Goal: Transaction & Acquisition: Book appointment/travel/reservation

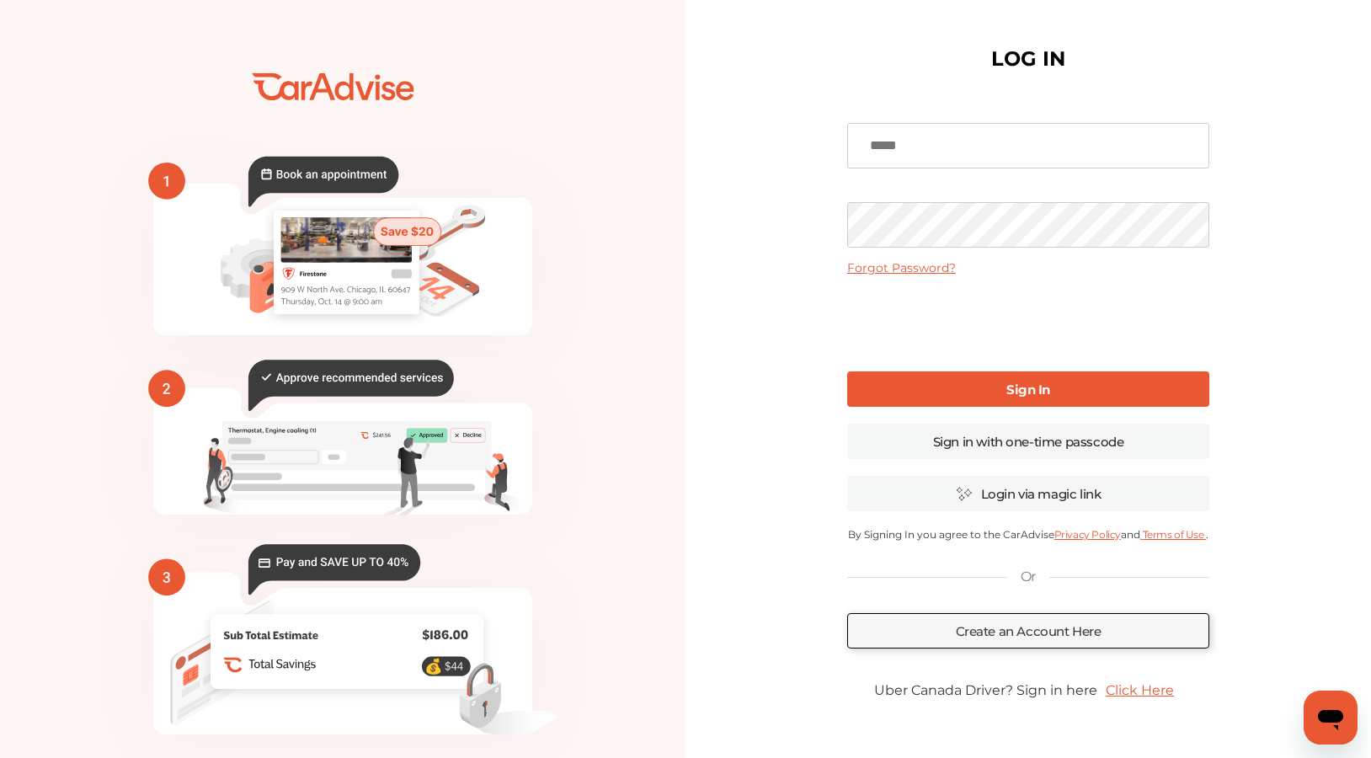
type input "**********"
click at [1055, 393] on link "Sign In" at bounding box center [1028, 388] width 362 height 35
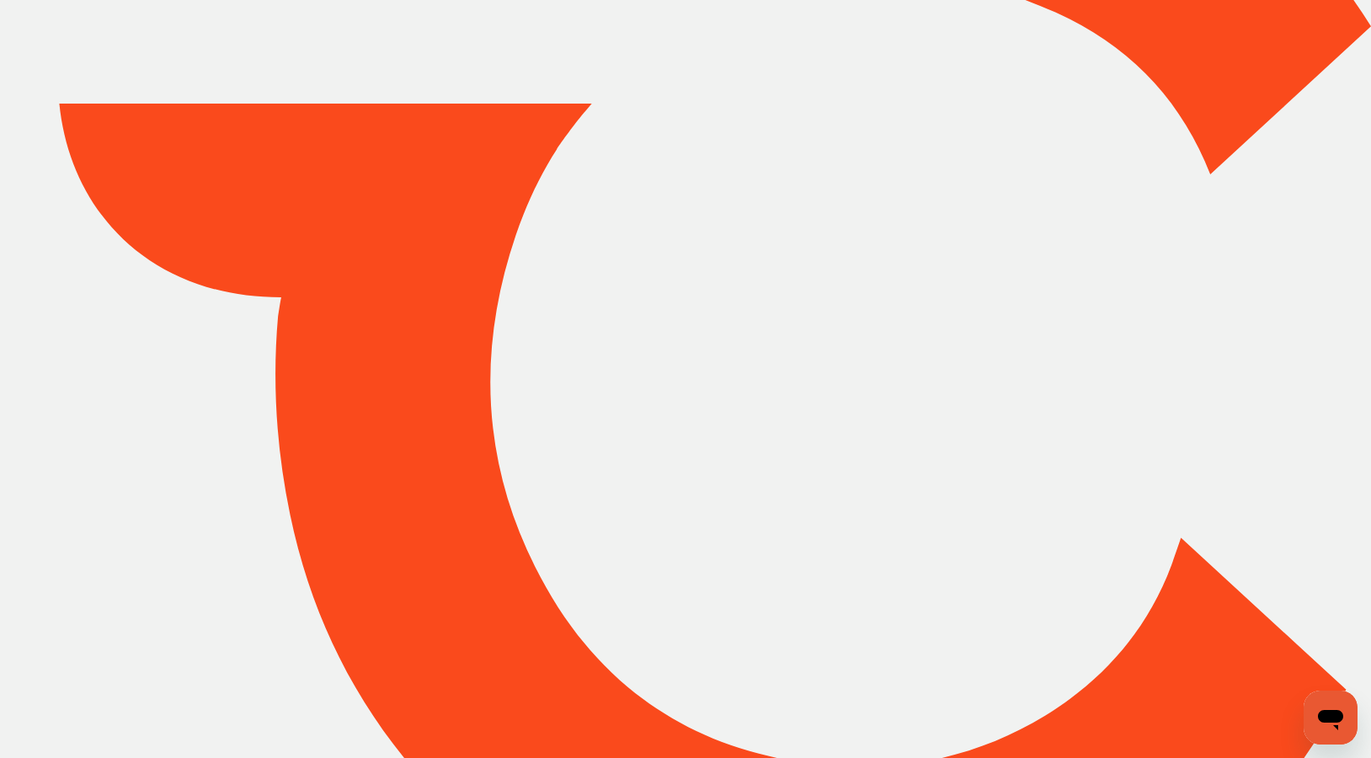
type input "*****"
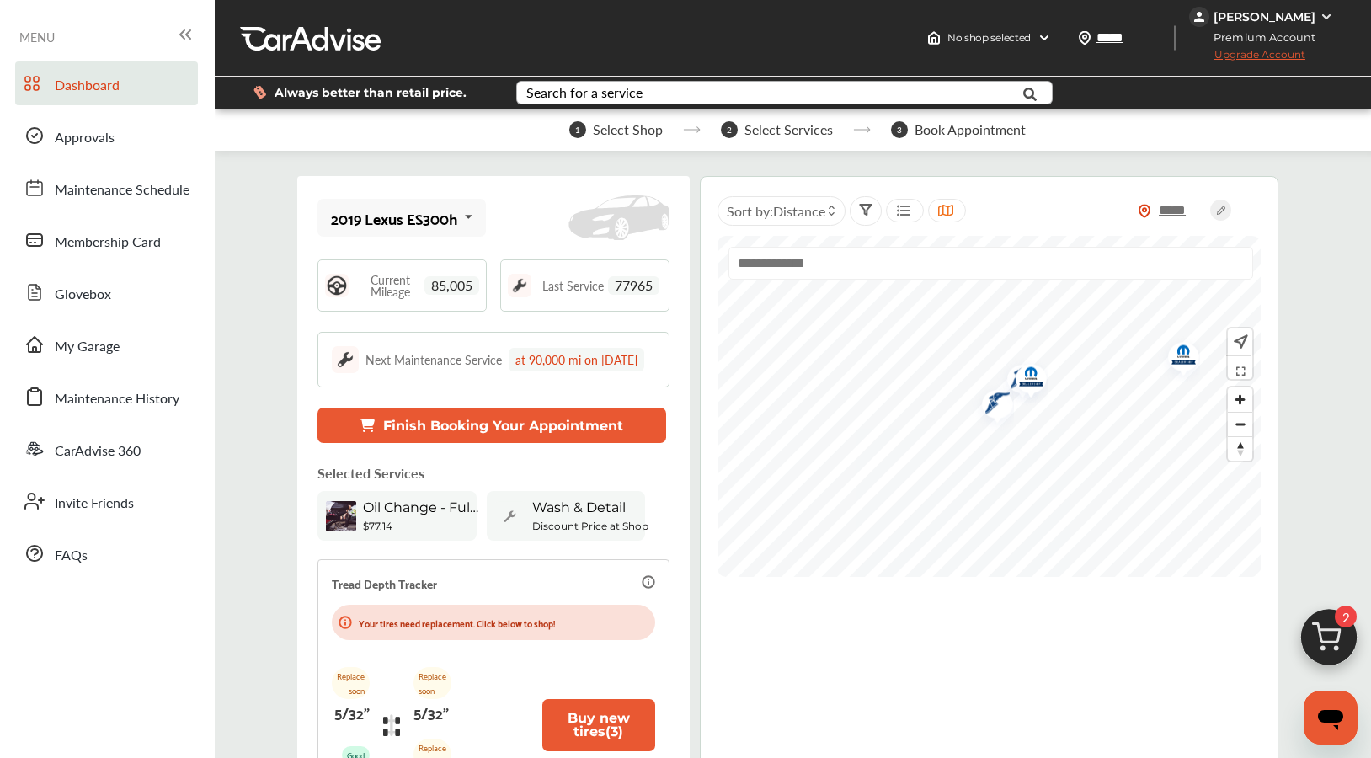
click at [635, 90] on div "Search for a service" at bounding box center [584, 92] width 116 height 13
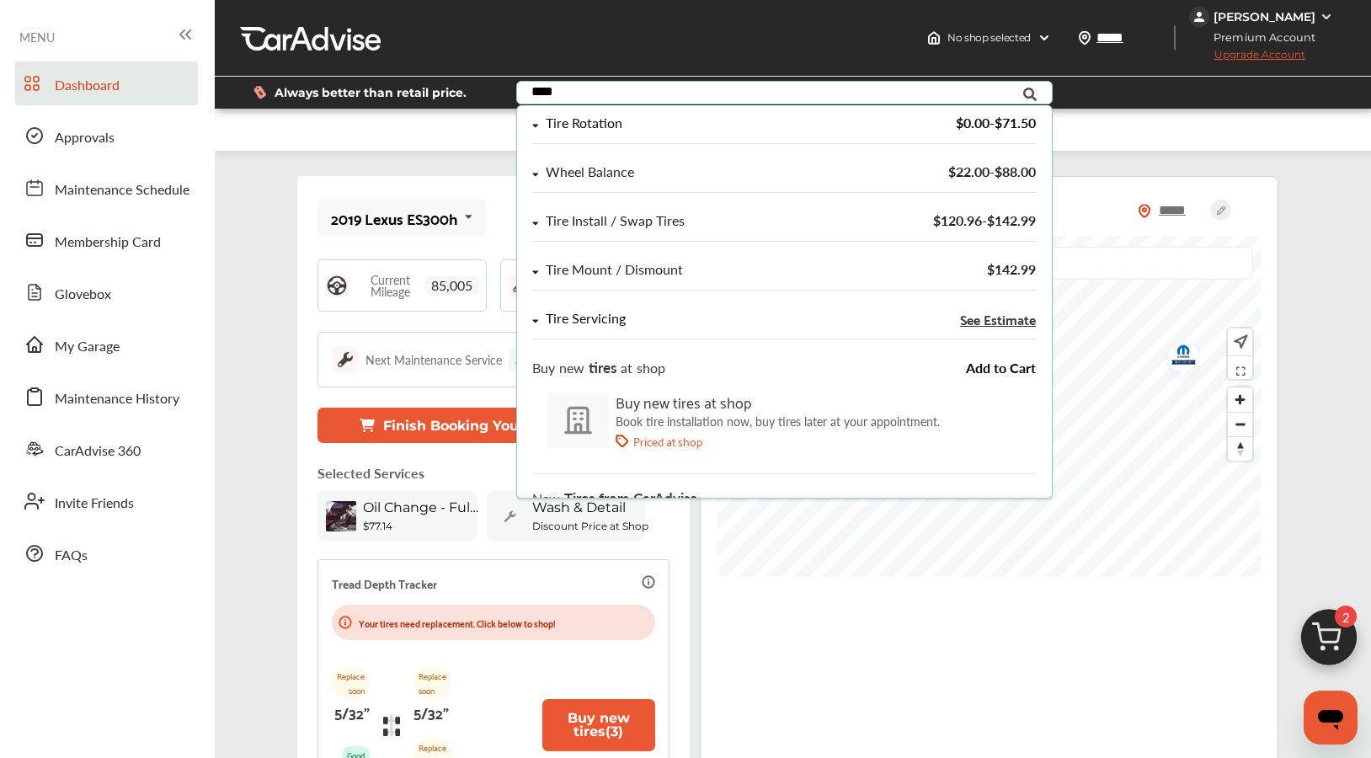
type input "****"
click at [697, 318] on div "Tire Servicing" at bounding box center [709, 319] width 353 height 14
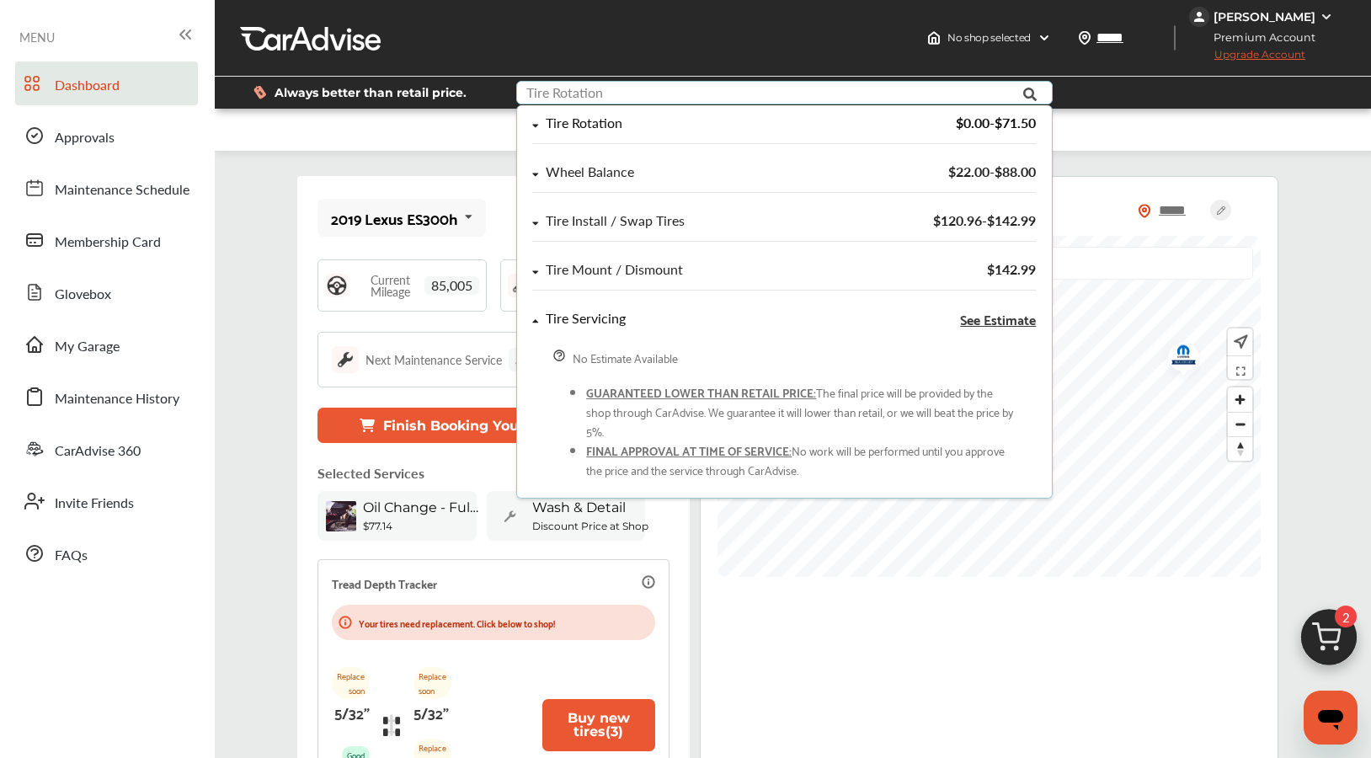
scroll to position [243, 0]
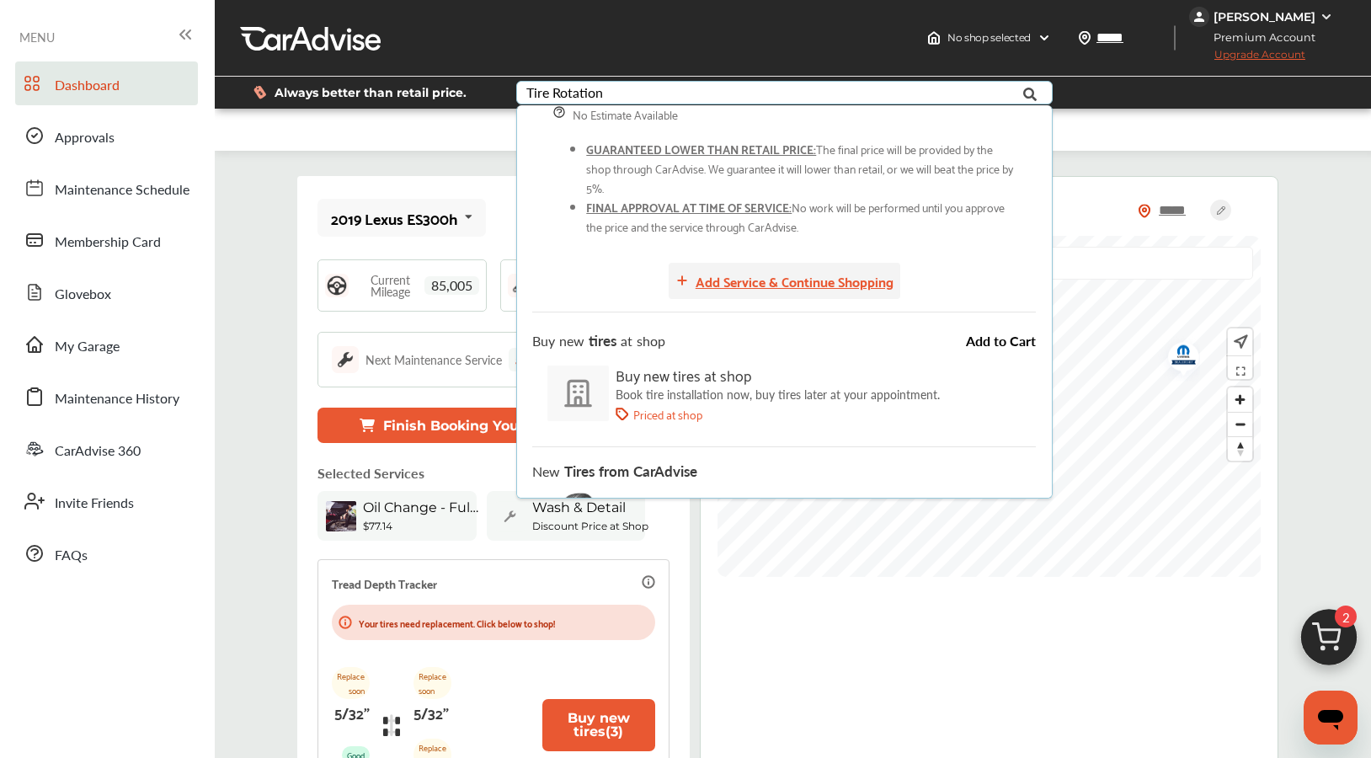
click at [844, 279] on div "Add Service & Continue Shopping" at bounding box center [795, 281] width 198 height 23
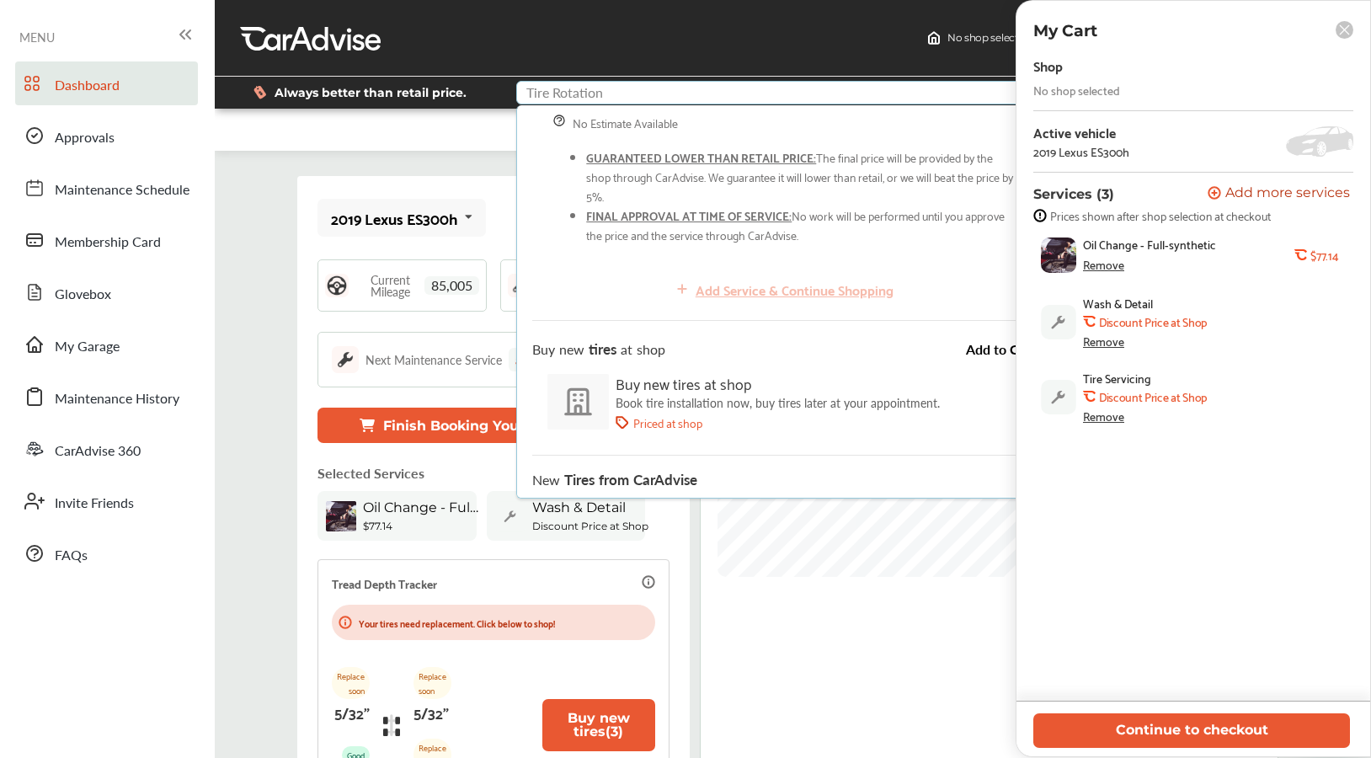
scroll to position [0, 0]
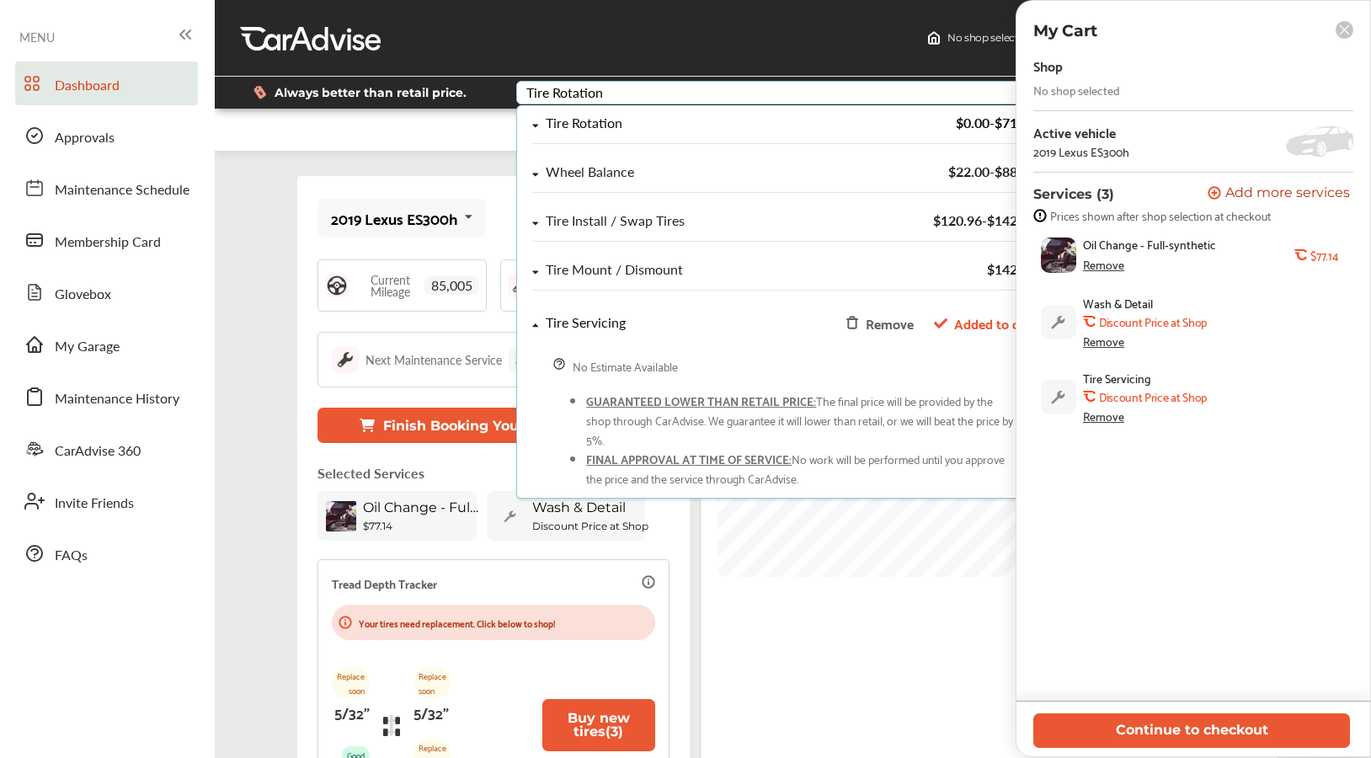
click at [724, 118] on div "Tire Rotation" at bounding box center [709, 123] width 353 height 14
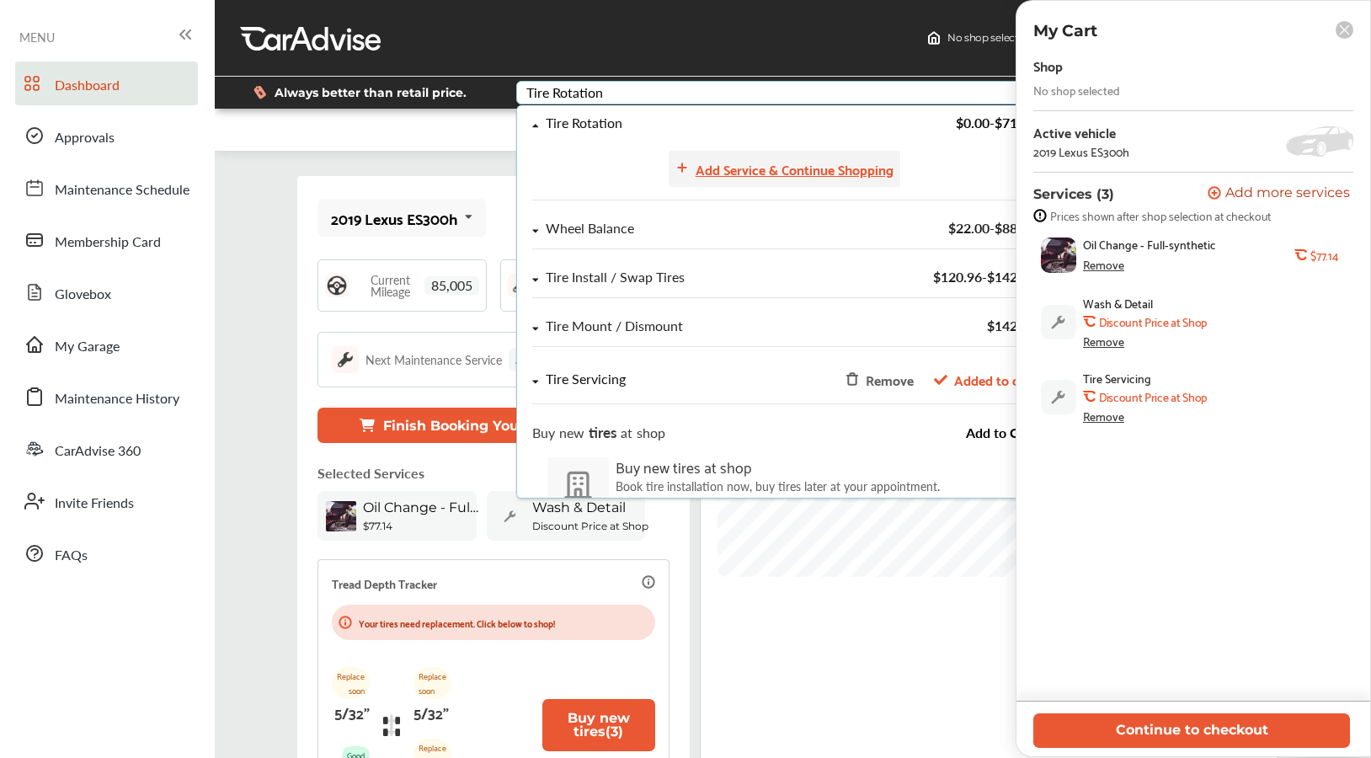
click at [831, 173] on div "Add Service & Continue Shopping" at bounding box center [795, 169] width 198 height 23
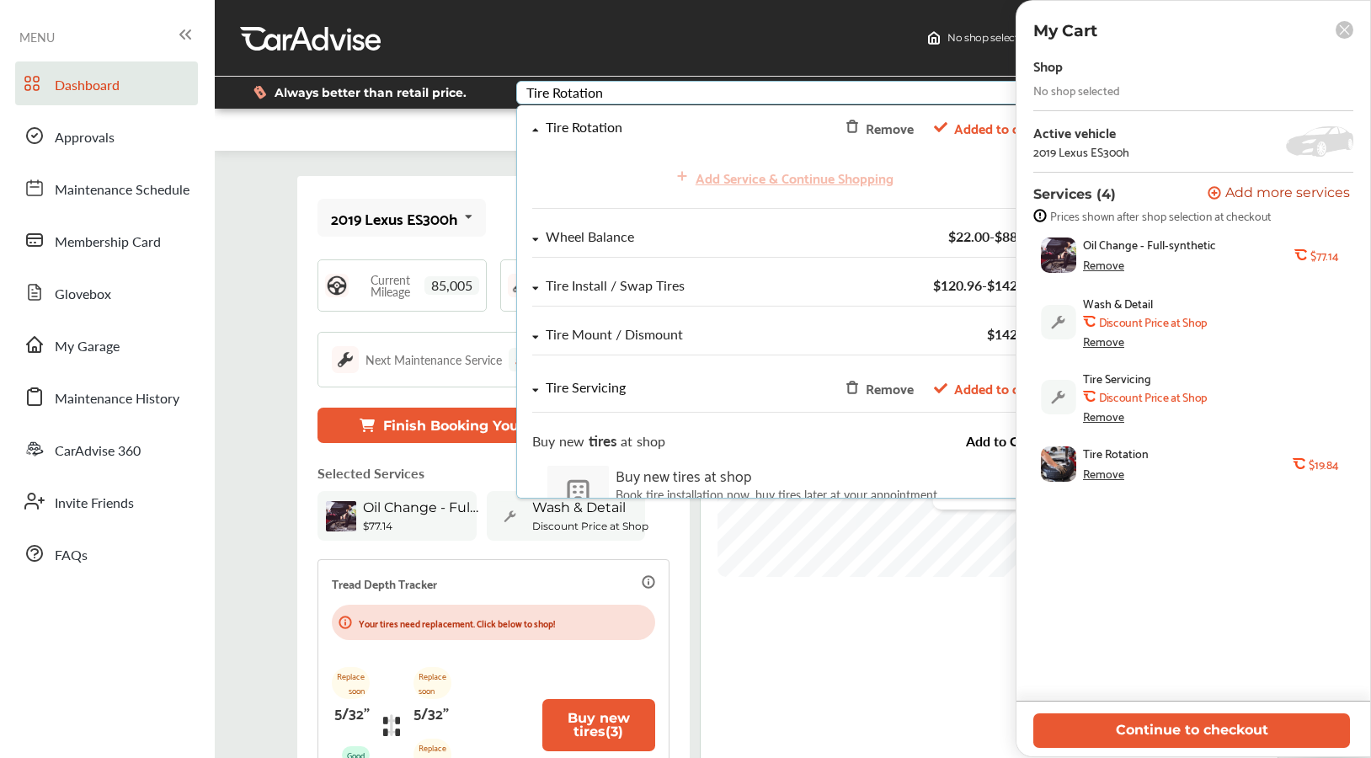
click at [1109, 341] on div "Remove" at bounding box center [1103, 340] width 41 height 13
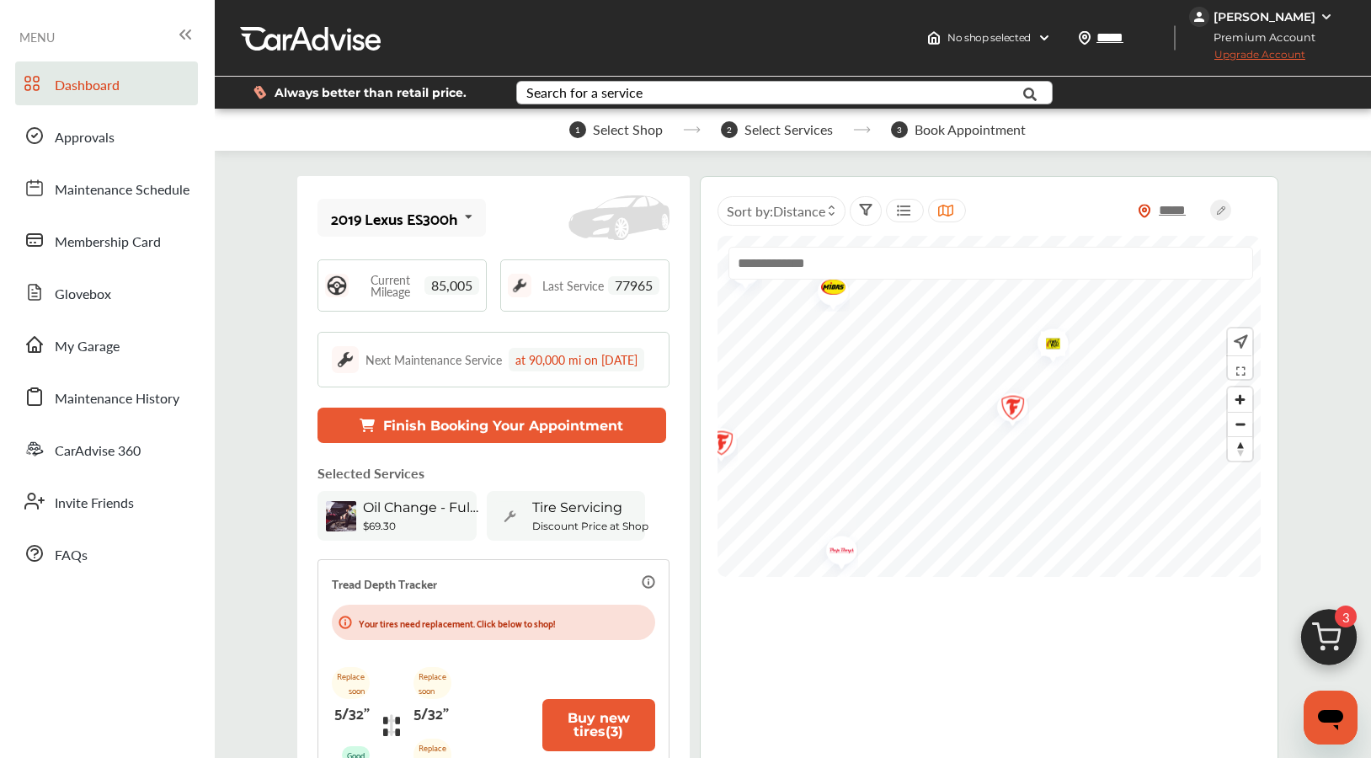
click at [1018, 408] on img "Map marker" at bounding box center [1007, 410] width 45 height 53
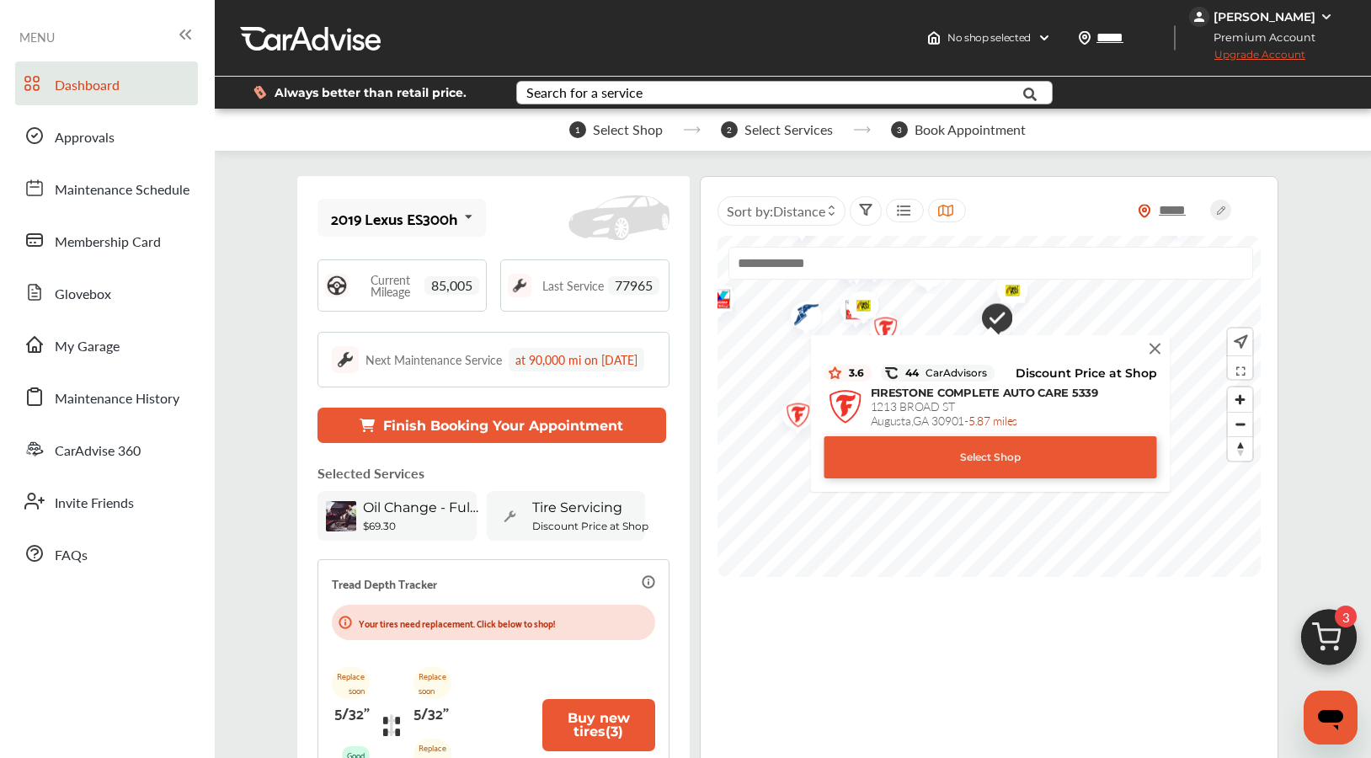
click at [1060, 457] on div "Select Shop" at bounding box center [990, 457] width 333 height 42
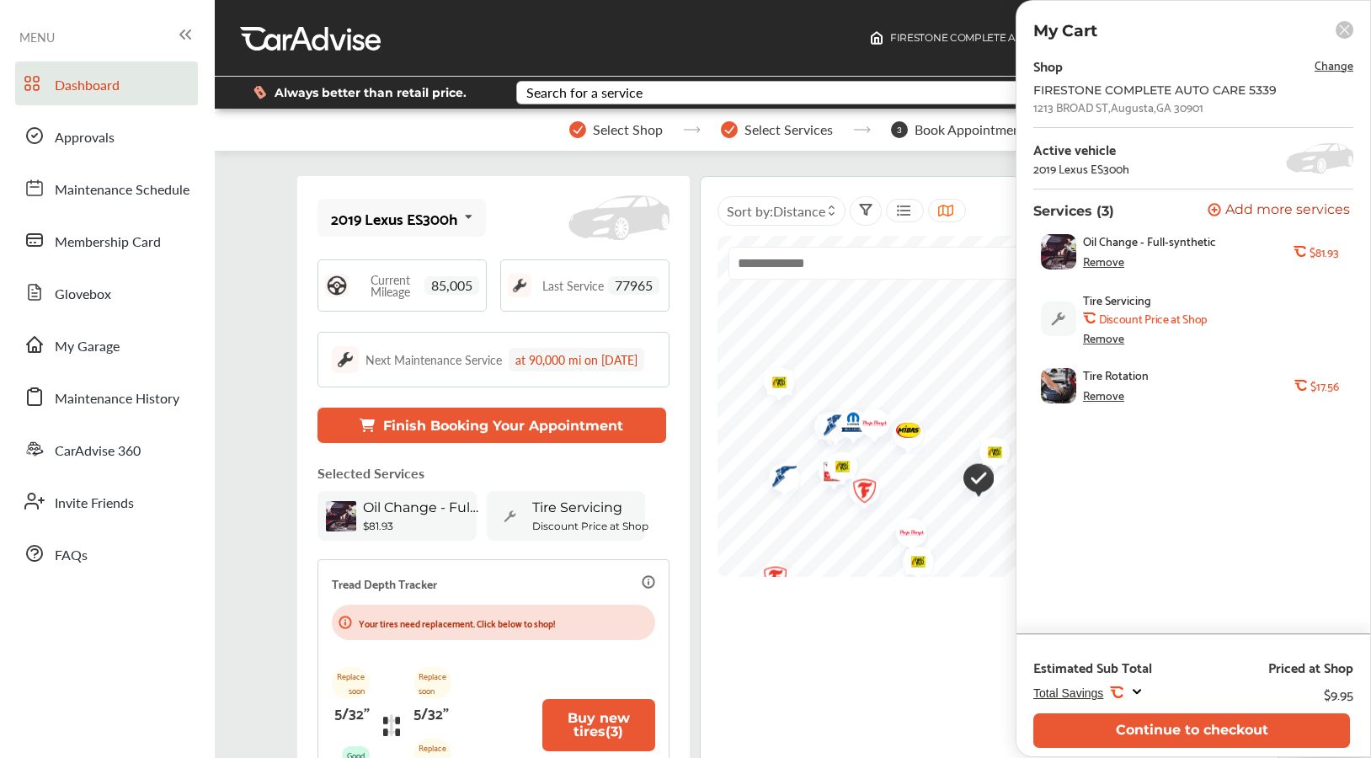
click at [877, 425] on img "Map marker" at bounding box center [869, 426] width 45 height 53
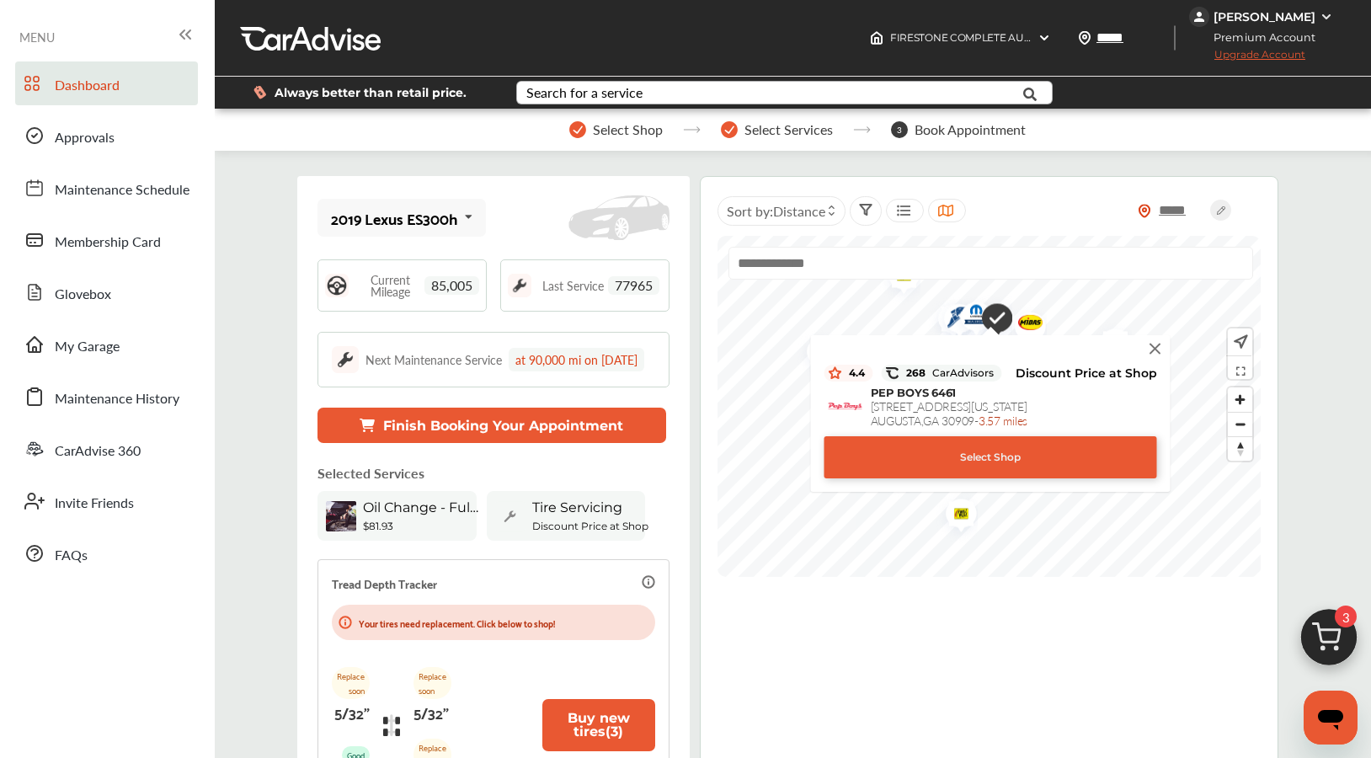
click at [1014, 457] on div "Select Shop" at bounding box center [990, 457] width 333 height 42
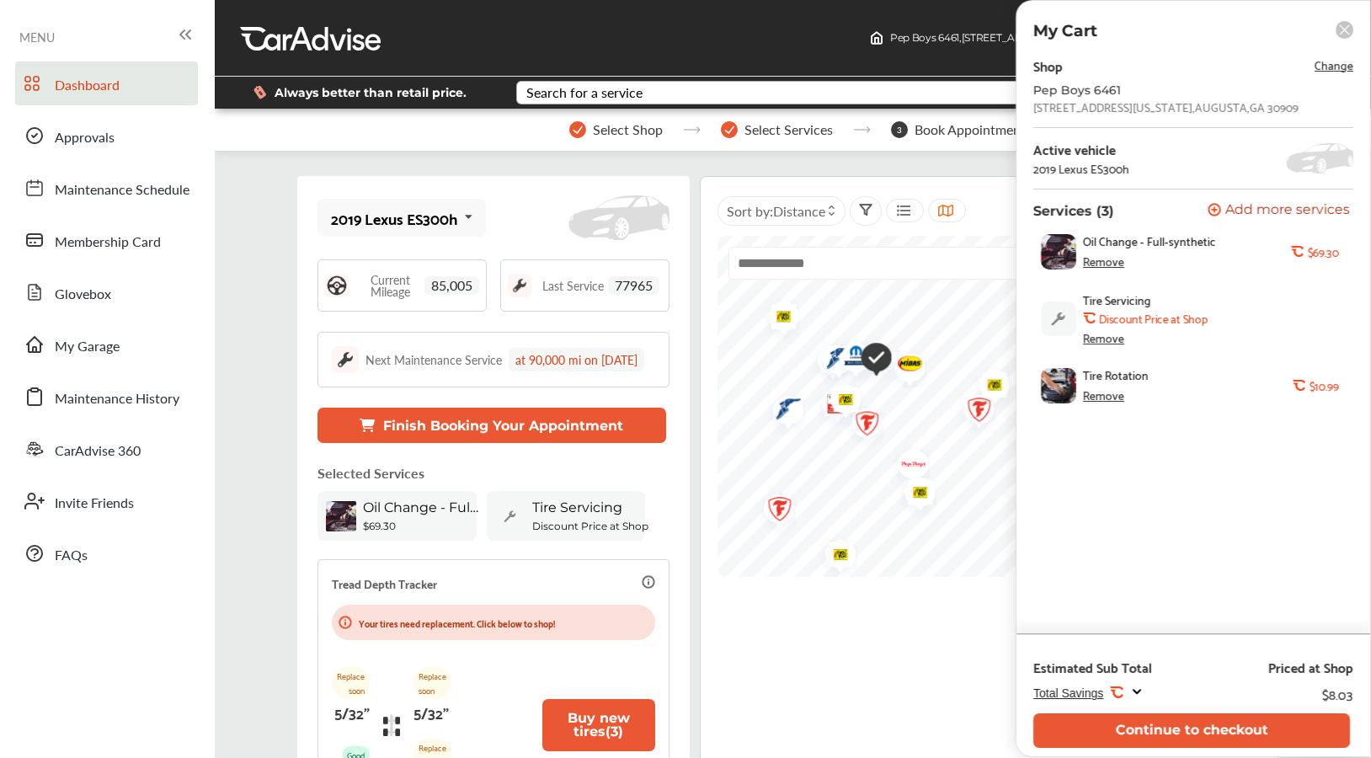
drag, startPoint x: 996, startPoint y: 342, endPoint x: 870, endPoint y: 384, distance: 132.4
click at [870, 384] on img "Map marker" at bounding box center [869, 359] width 43 height 51
click at [963, 410] on img "Map marker" at bounding box center [981, 389] width 45 height 53
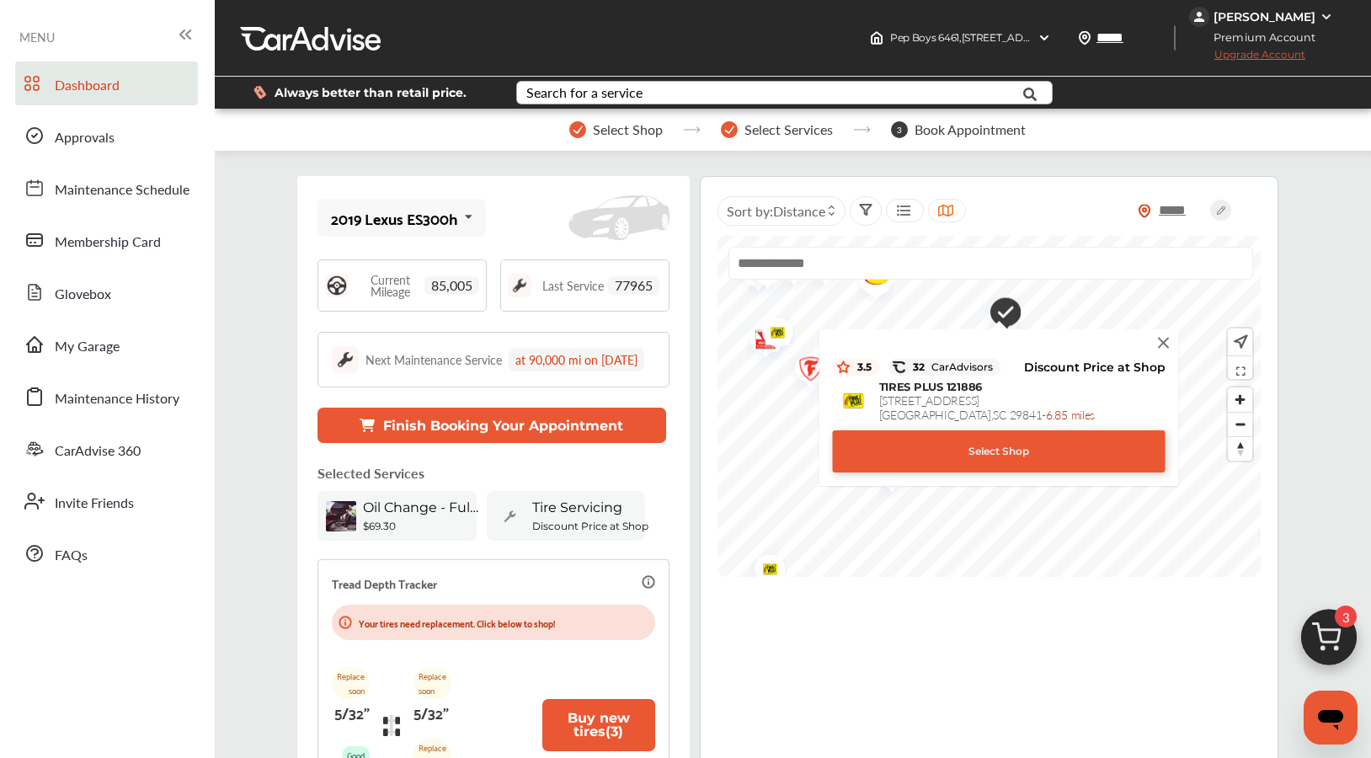
click at [1169, 339] on img at bounding box center [1163, 343] width 19 height 19
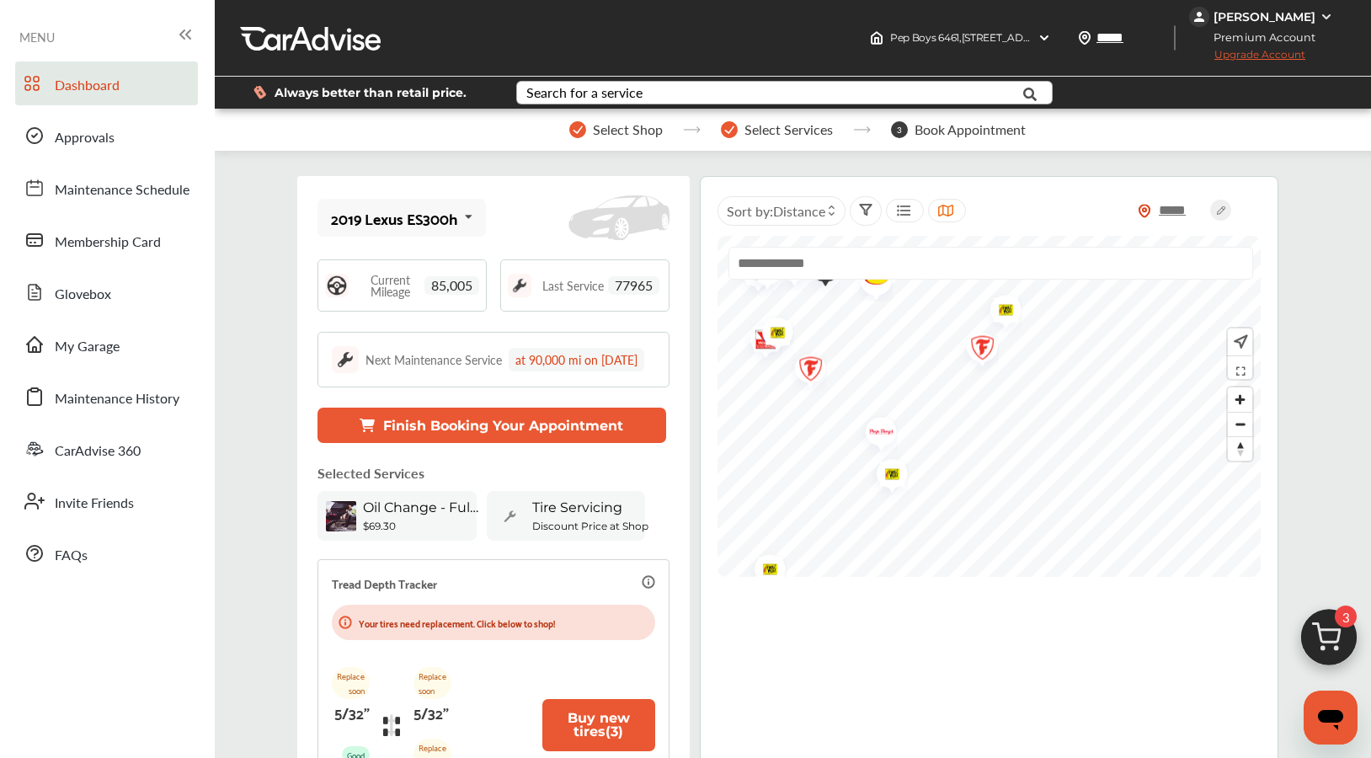
click at [975, 345] on img "Map marker" at bounding box center [976, 350] width 45 height 53
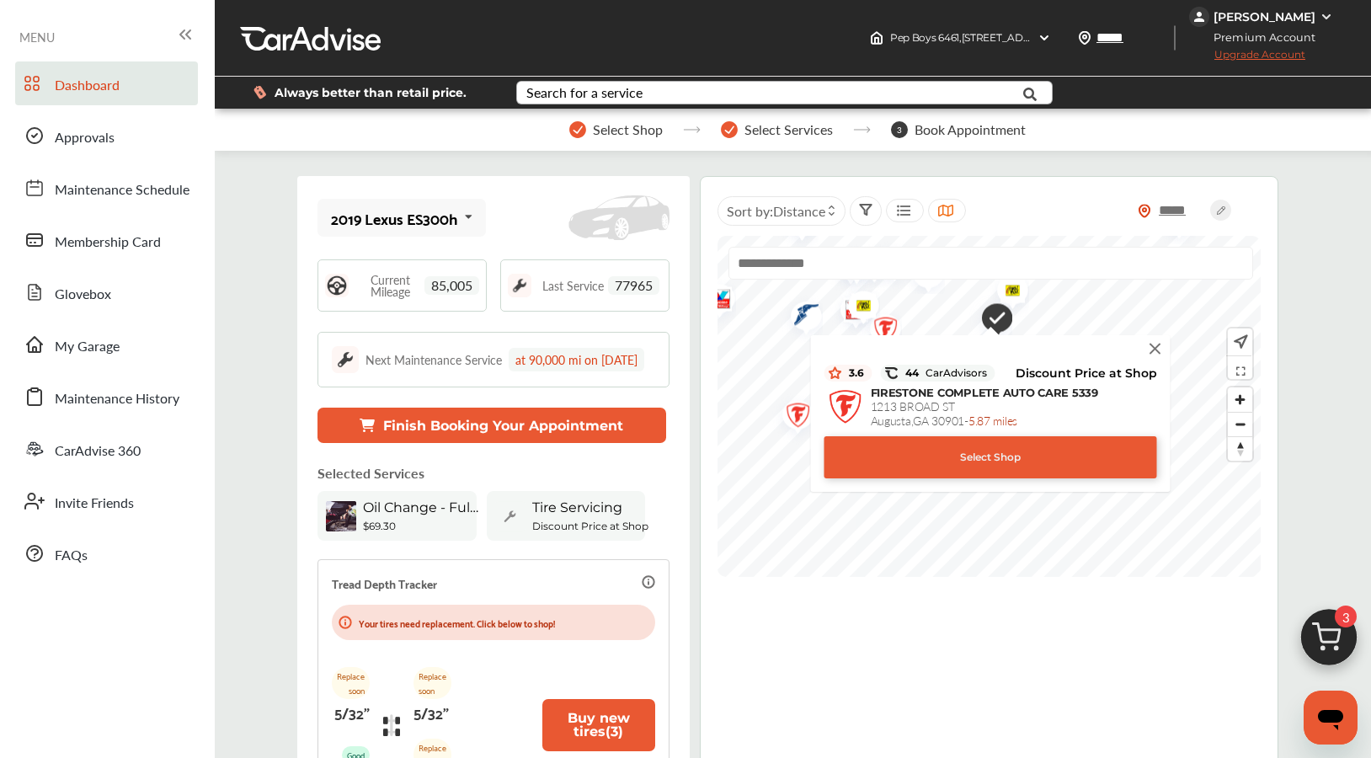
click at [979, 454] on div "Select Shop" at bounding box center [990, 457] width 333 height 42
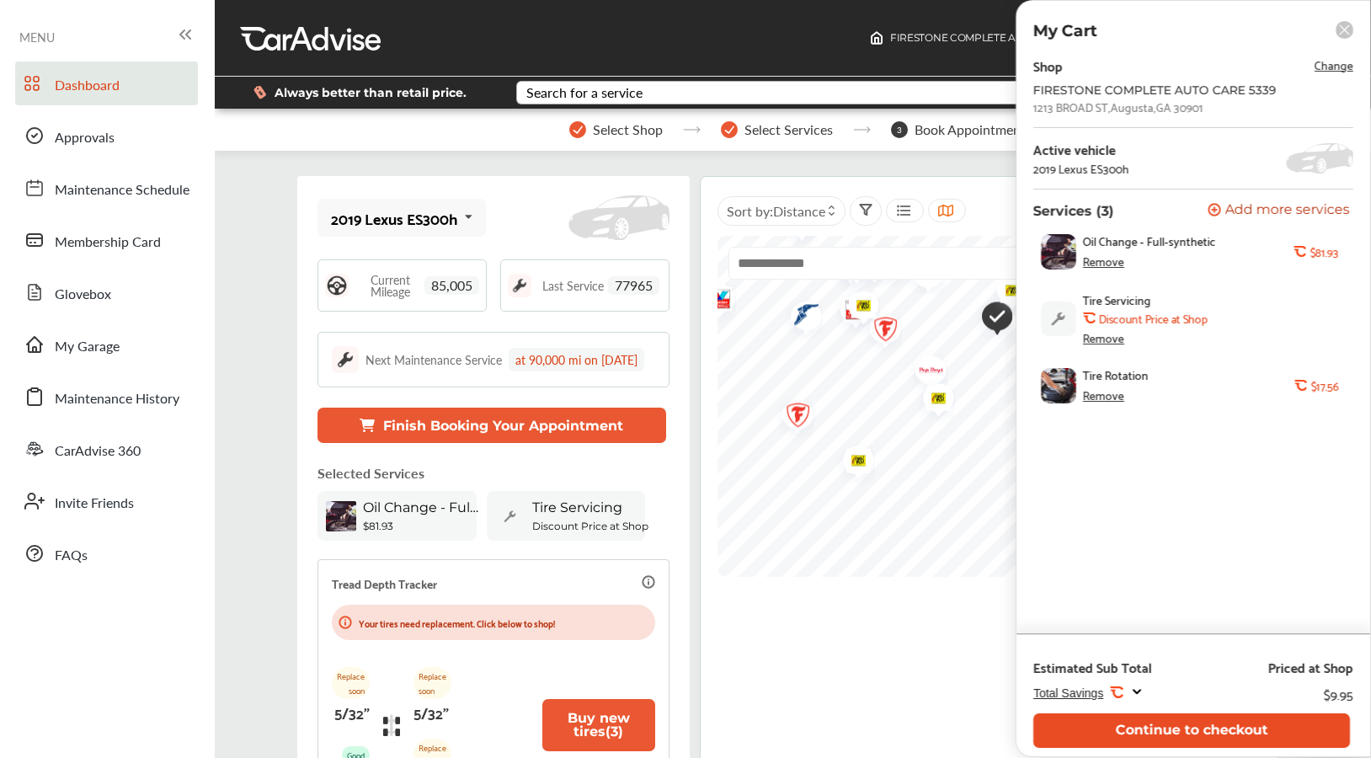
click at [1200, 728] on button "Continue to checkout" at bounding box center [1192, 730] width 317 height 35
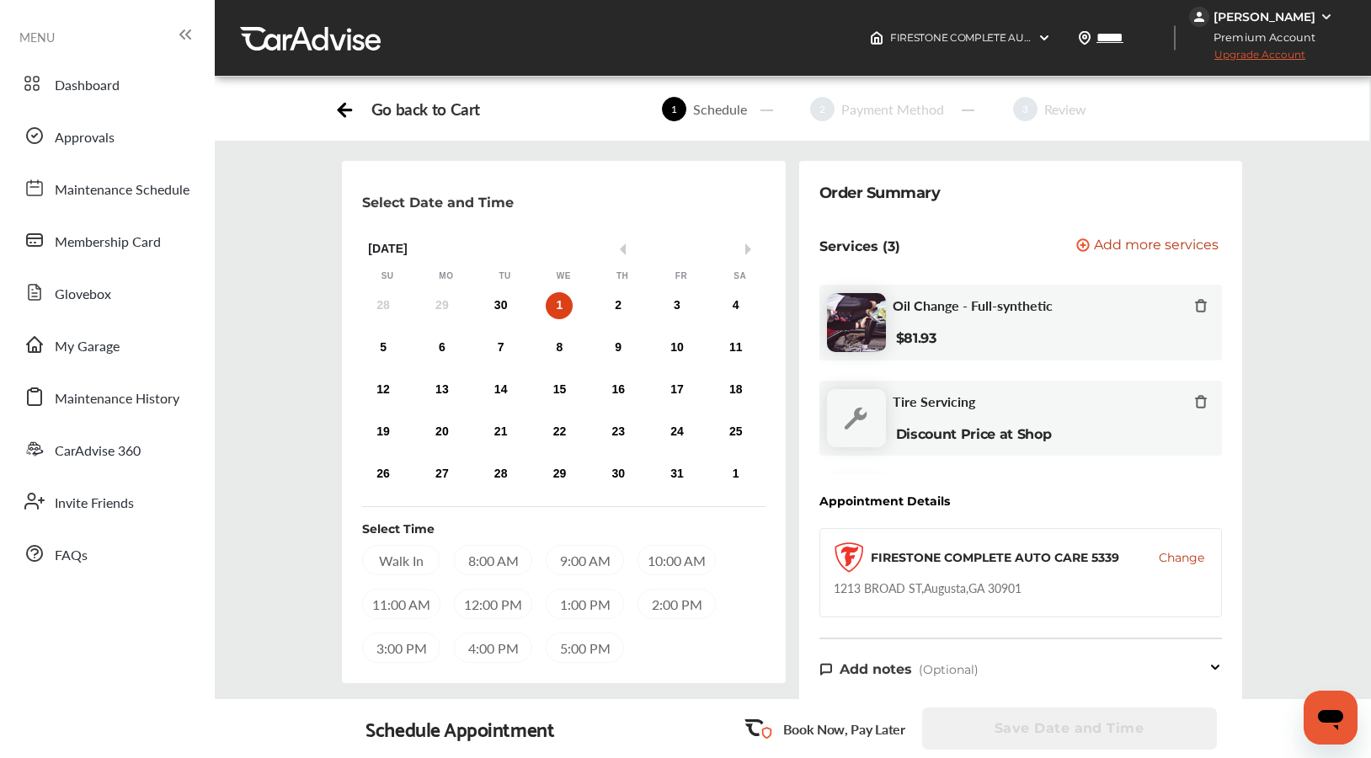
click at [489, 560] on div "8:00 AM" at bounding box center [493, 560] width 78 height 30
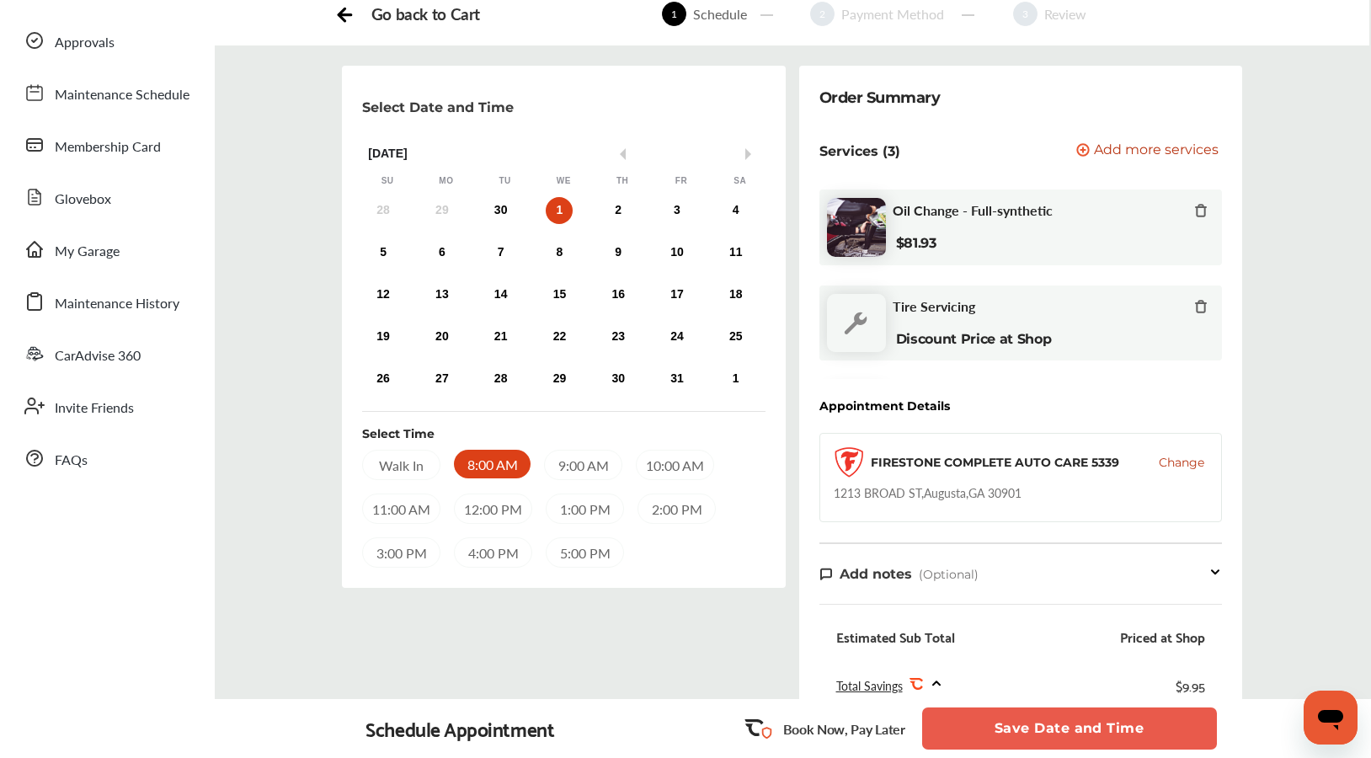
scroll to position [174, 0]
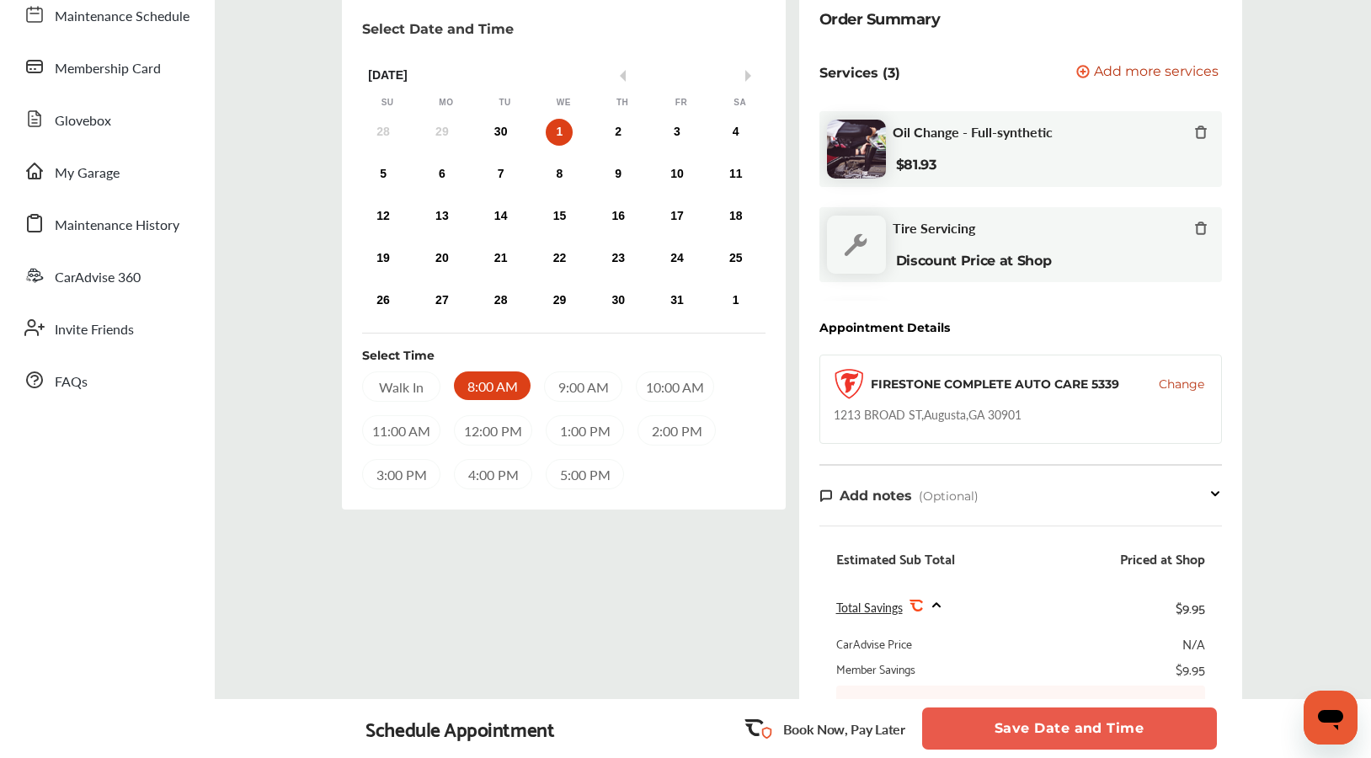
click at [931, 502] on span "(Optional)" at bounding box center [949, 496] width 60 height 15
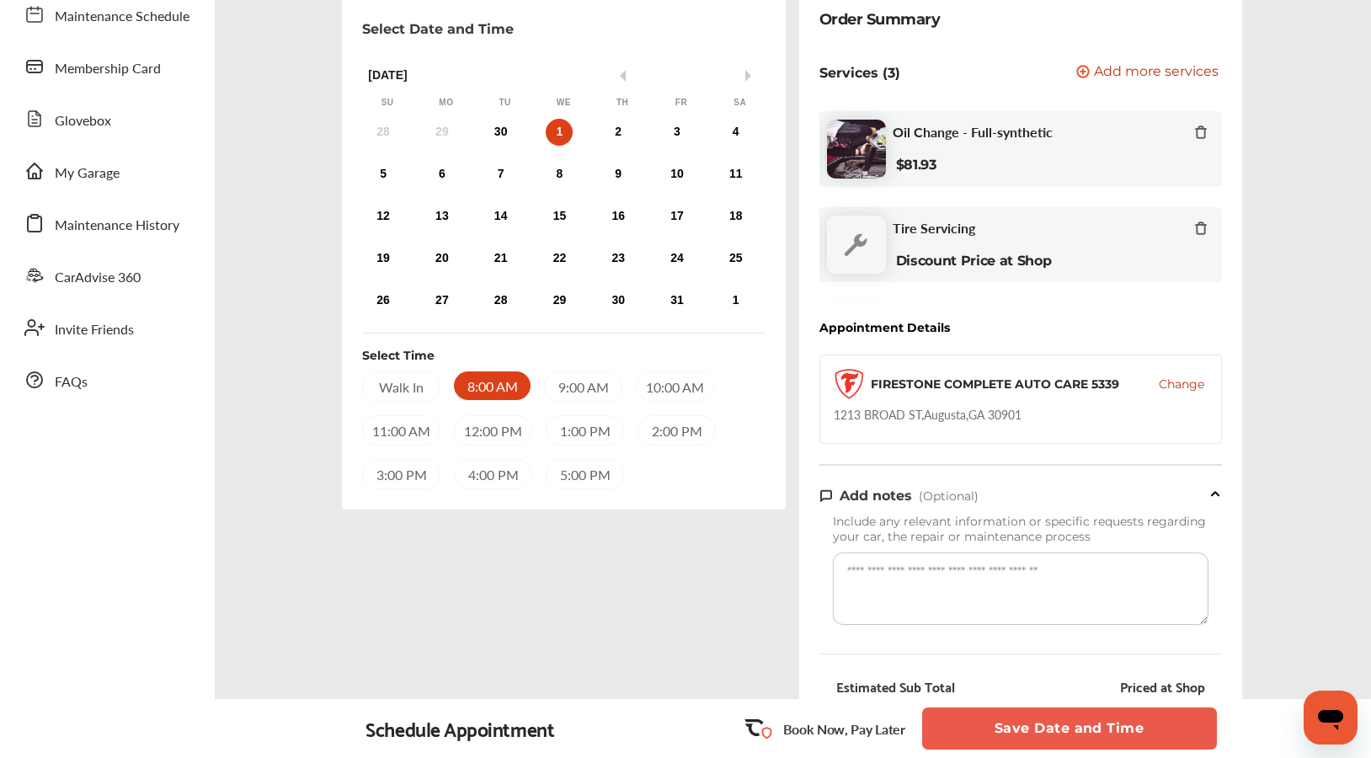
click at [960, 581] on textarea at bounding box center [1021, 589] width 376 height 72
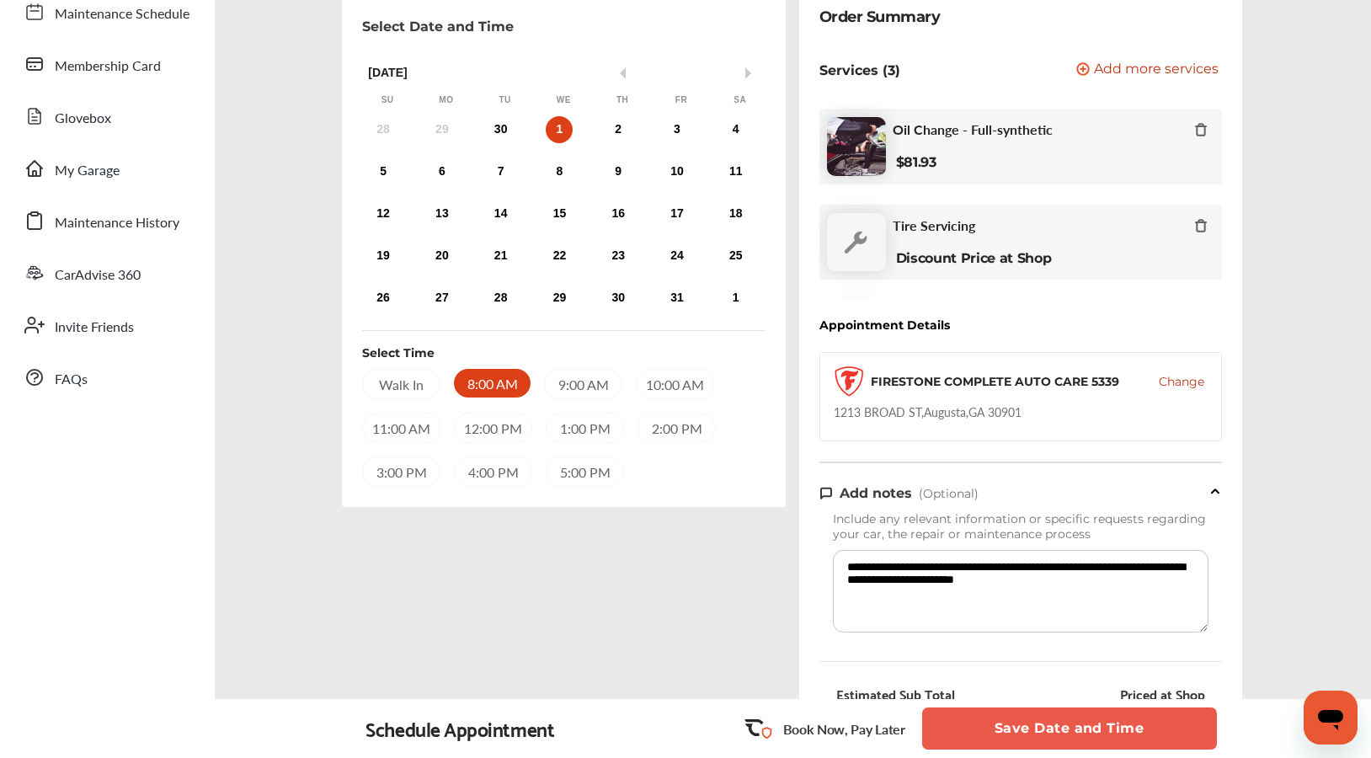
scroll to position [0, 0]
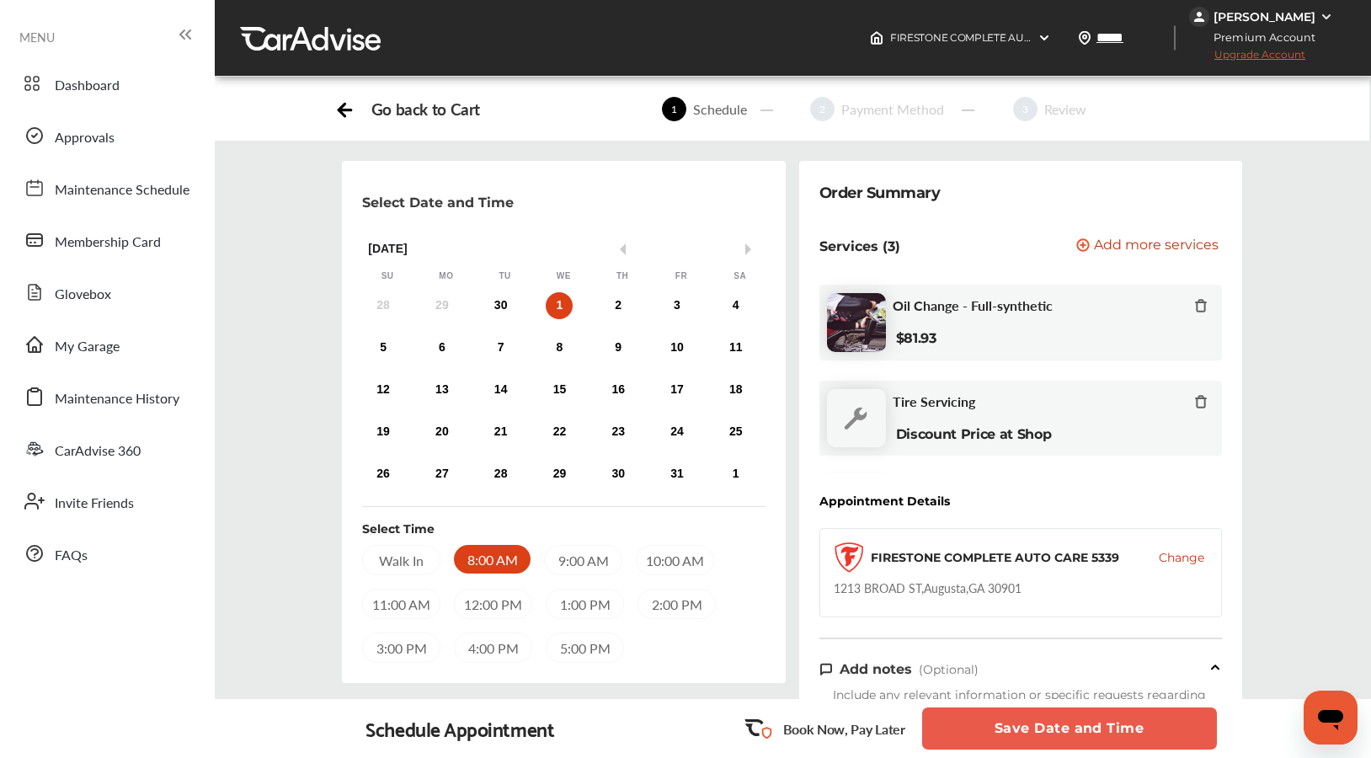
type textarea "**********"
click at [1104, 734] on button "Save Date and Time" at bounding box center [1069, 729] width 295 height 42
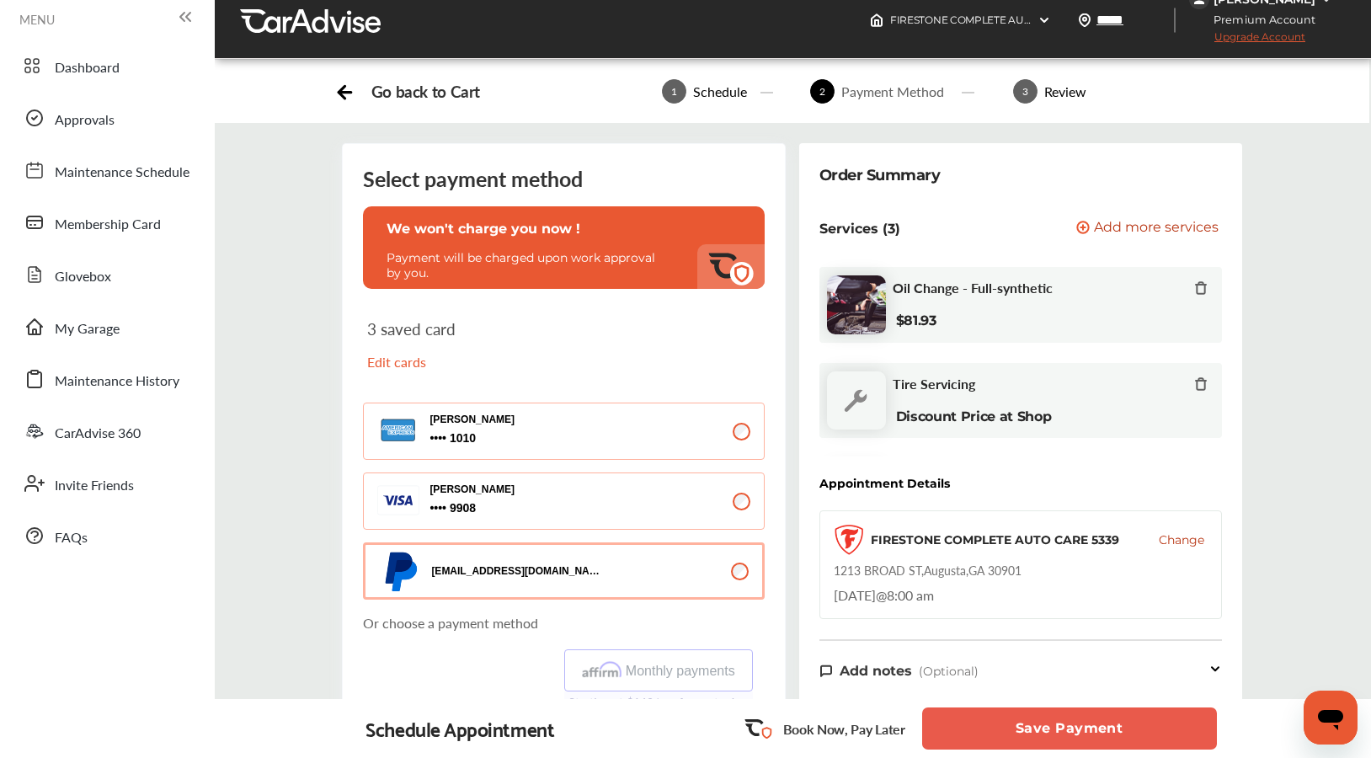
scroll to position [88, 0]
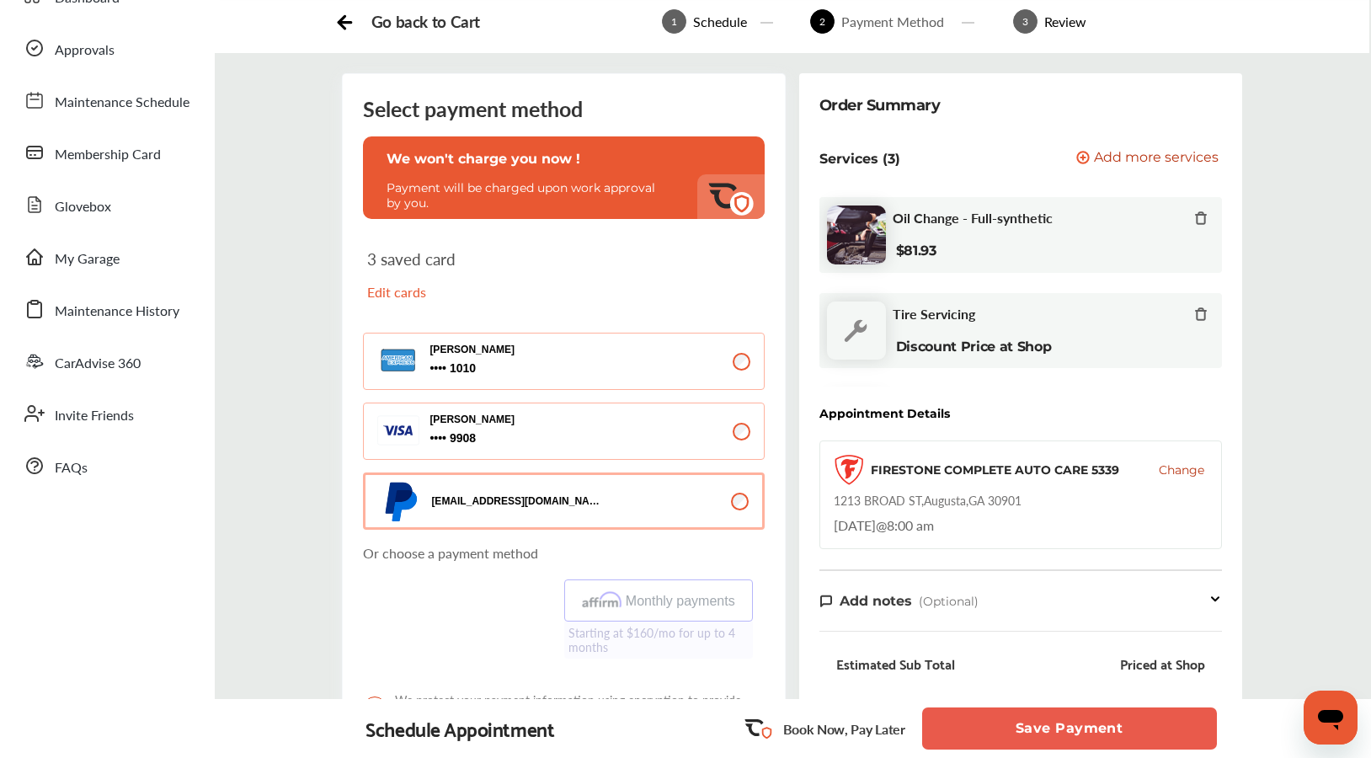
click at [404, 297] on p "Edit cards" at bounding box center [461, 291] width 189 height 19
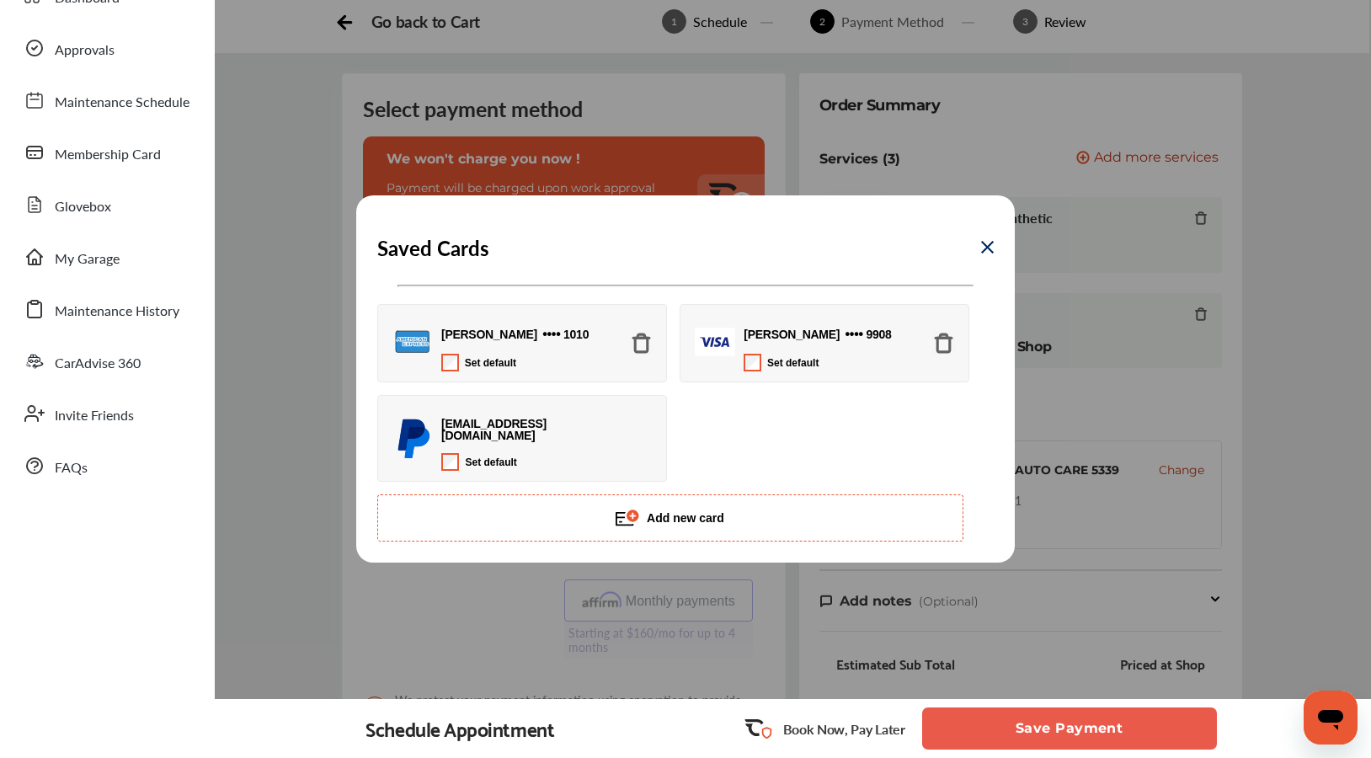
click at [642, 349] on img at bounding box center [641, 343] width 23 height 23
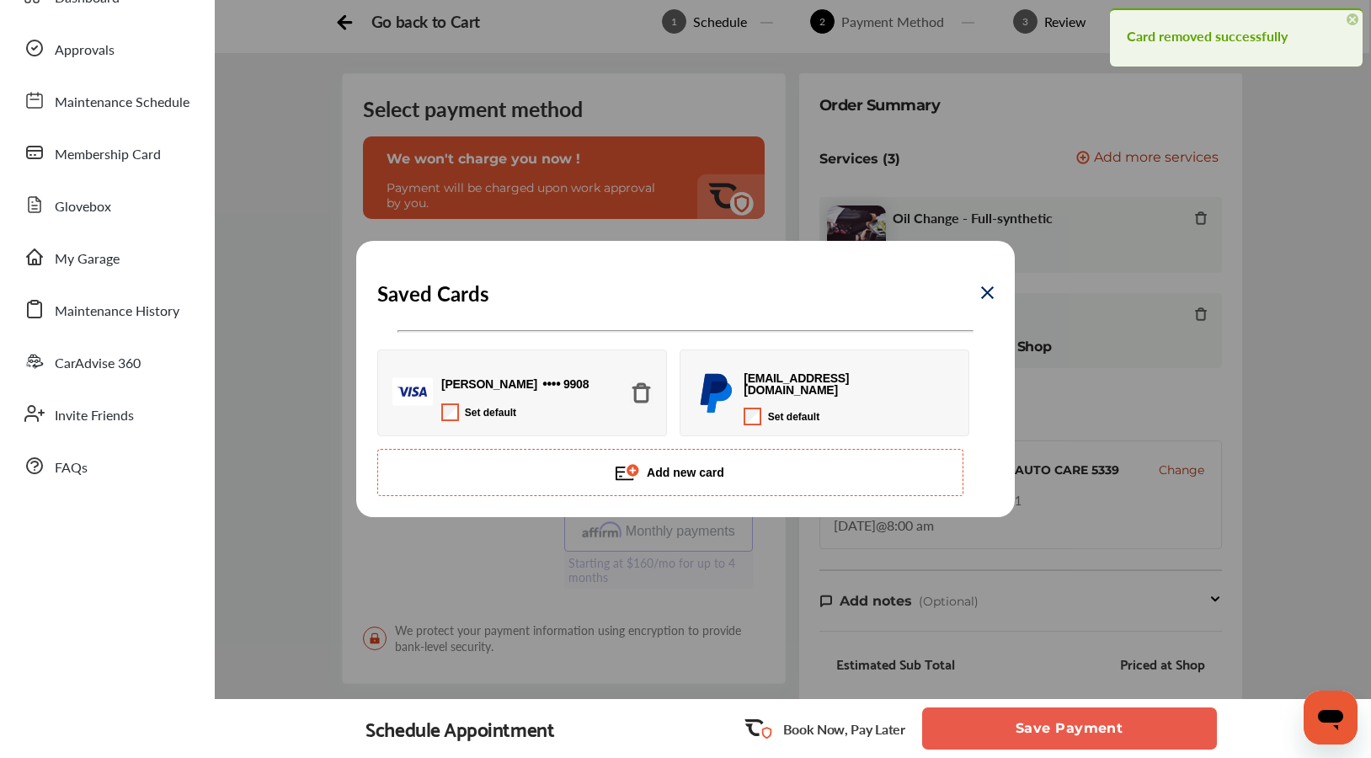
click at [646, 393] on img at bounding box center [641, 393] width 23 height 23
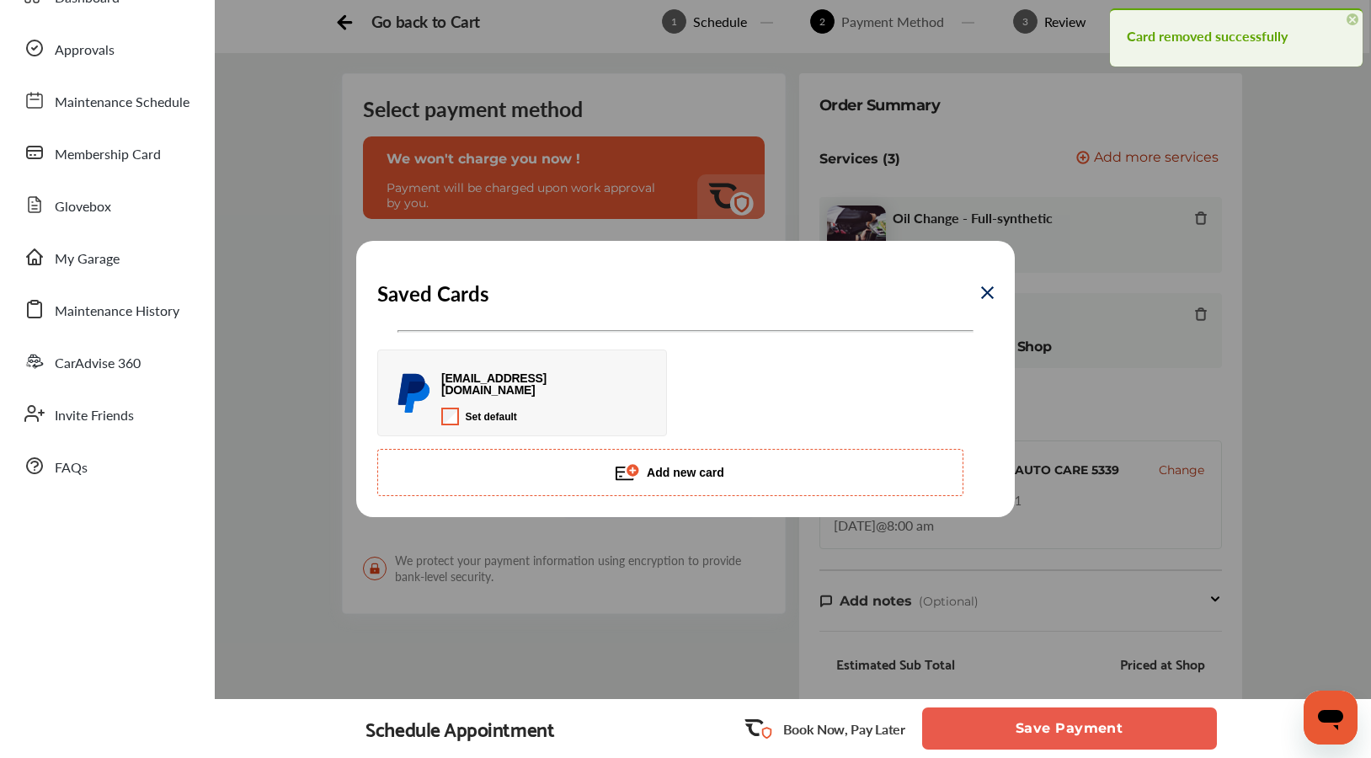
click at [722, 474] on button "Add new card" at bounding box center [670, 472] width 586 height 47
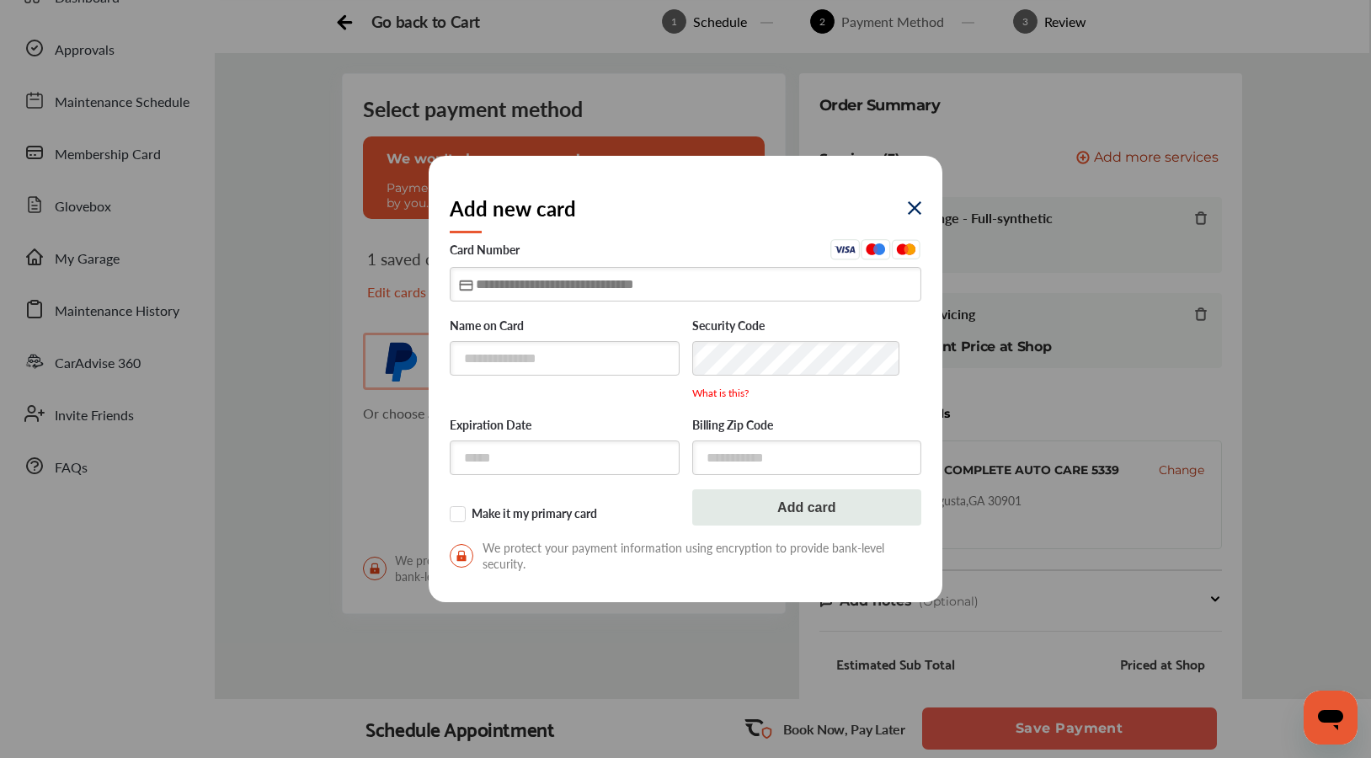
click at [477, 282] on input "text" at bounding box center [686, 284] width 472 height 35
type input "**********"
type input "*****"
type input "**********"
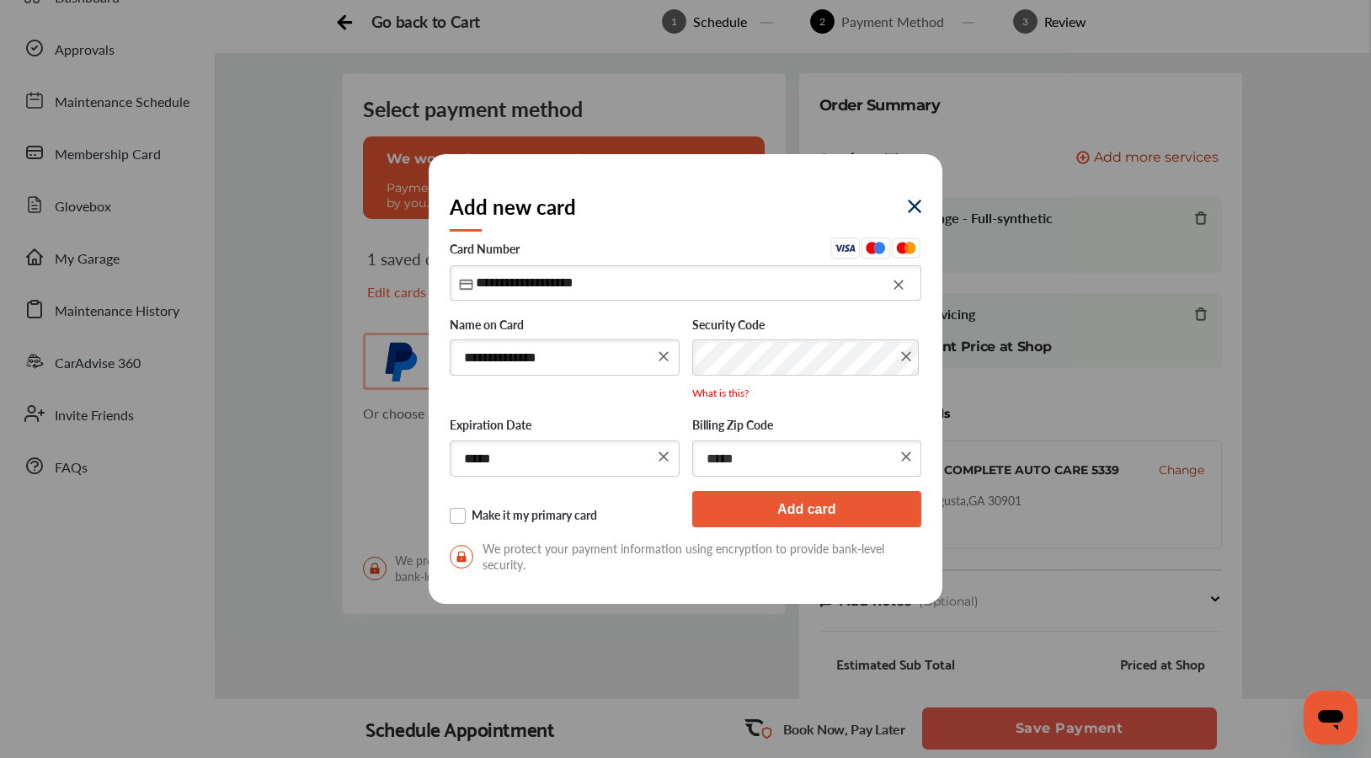
type input "*****"
click at [584, 513] on label "Make it my primary card" at bounding box center [565, 516] width 230 height 17
click at [813, 507] on button "Add card" at bounding box center [807, 509] width 230 height 36
type input "*****"
click at [868, 552] on span "We protect your payment information using encryption to provide bank-level secu…" at bounding box center [686, 557] width 472 height 32
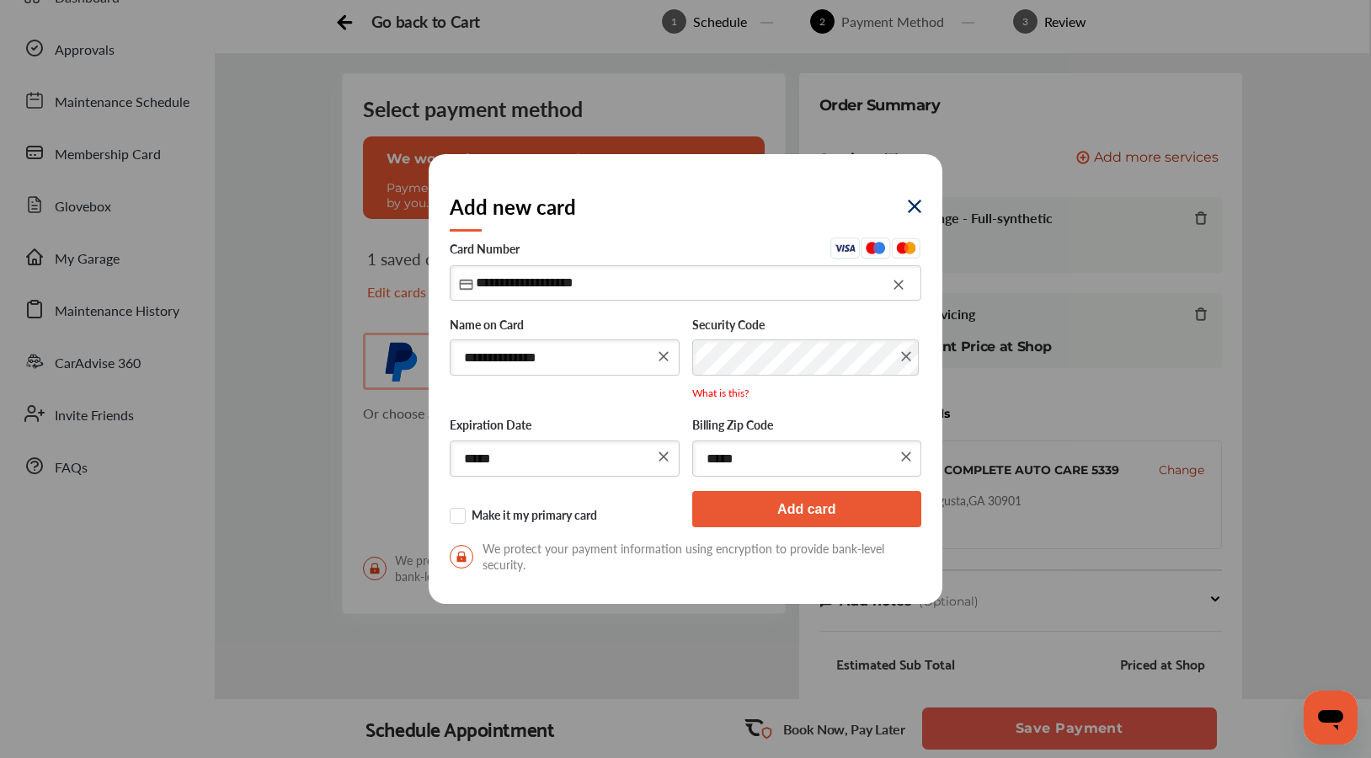
click at [858, 513] on button "Add card" at bounding box center [807, 509] width 230 height 36
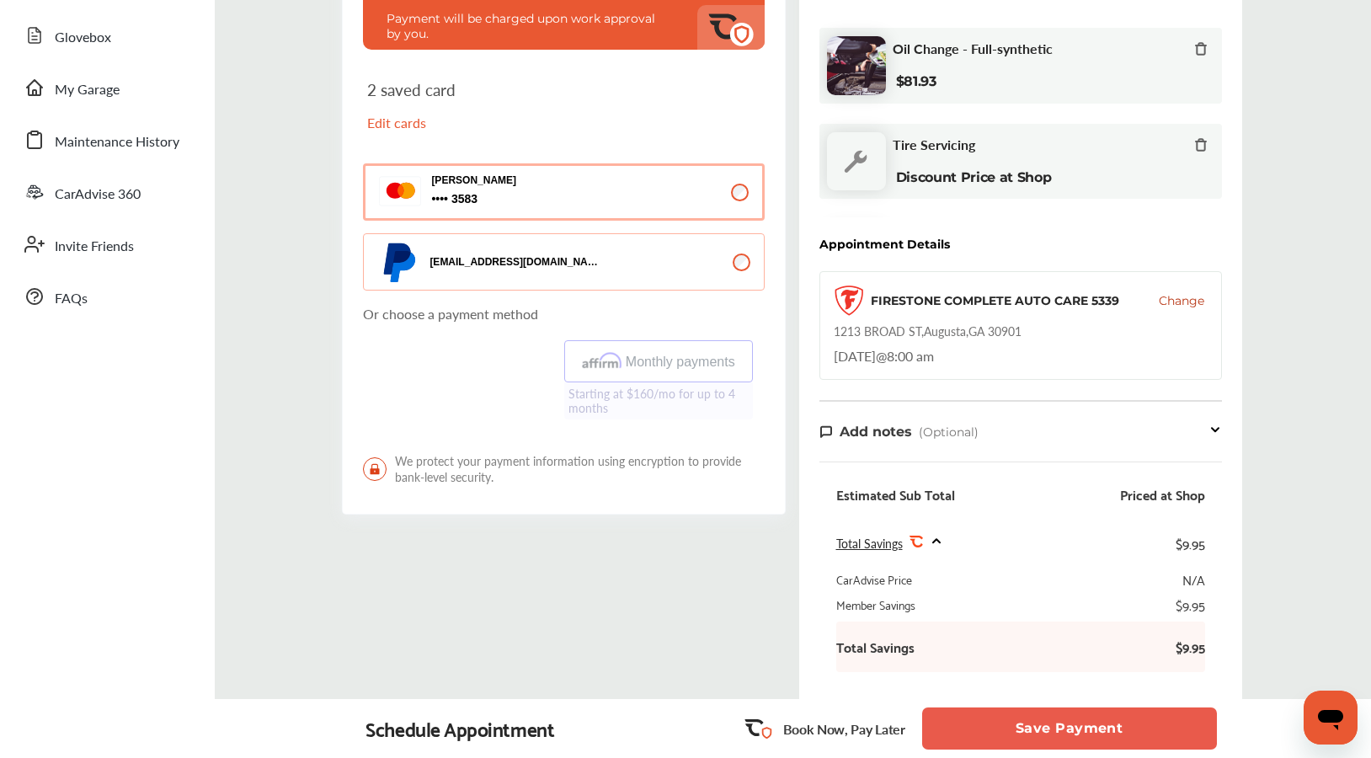
scroll to position [0, 0]
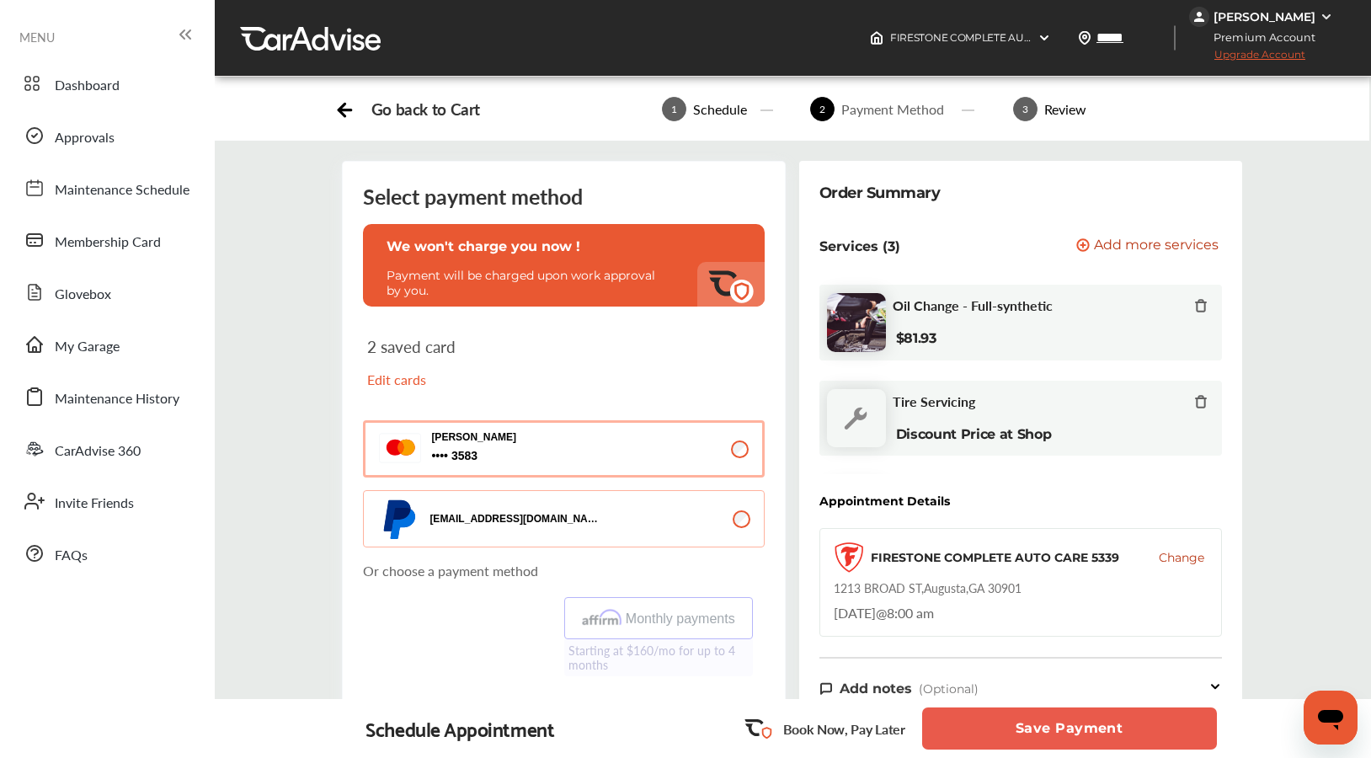
click at [1086, 730] on button "Save Payment" at bounding box center [1069, 729] width 295 height 42
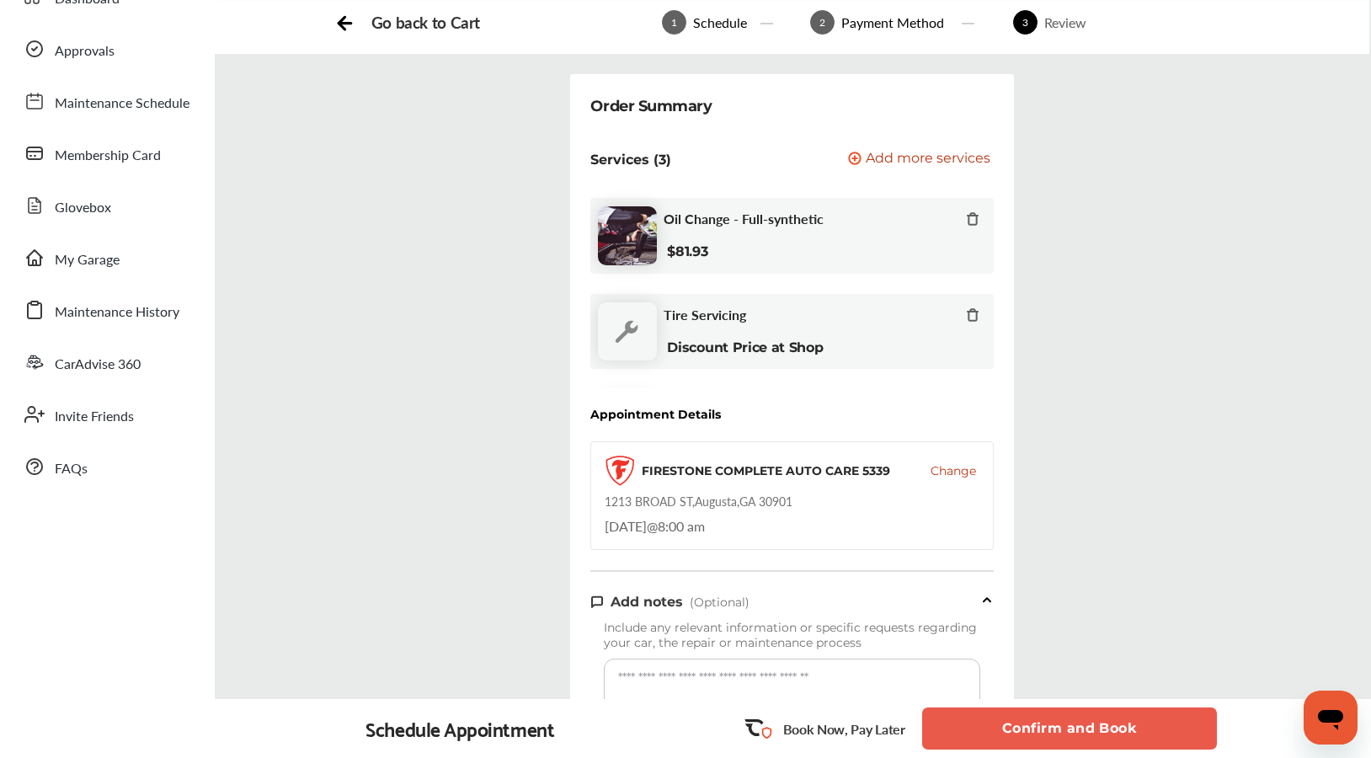
scroll to position [194, 0]
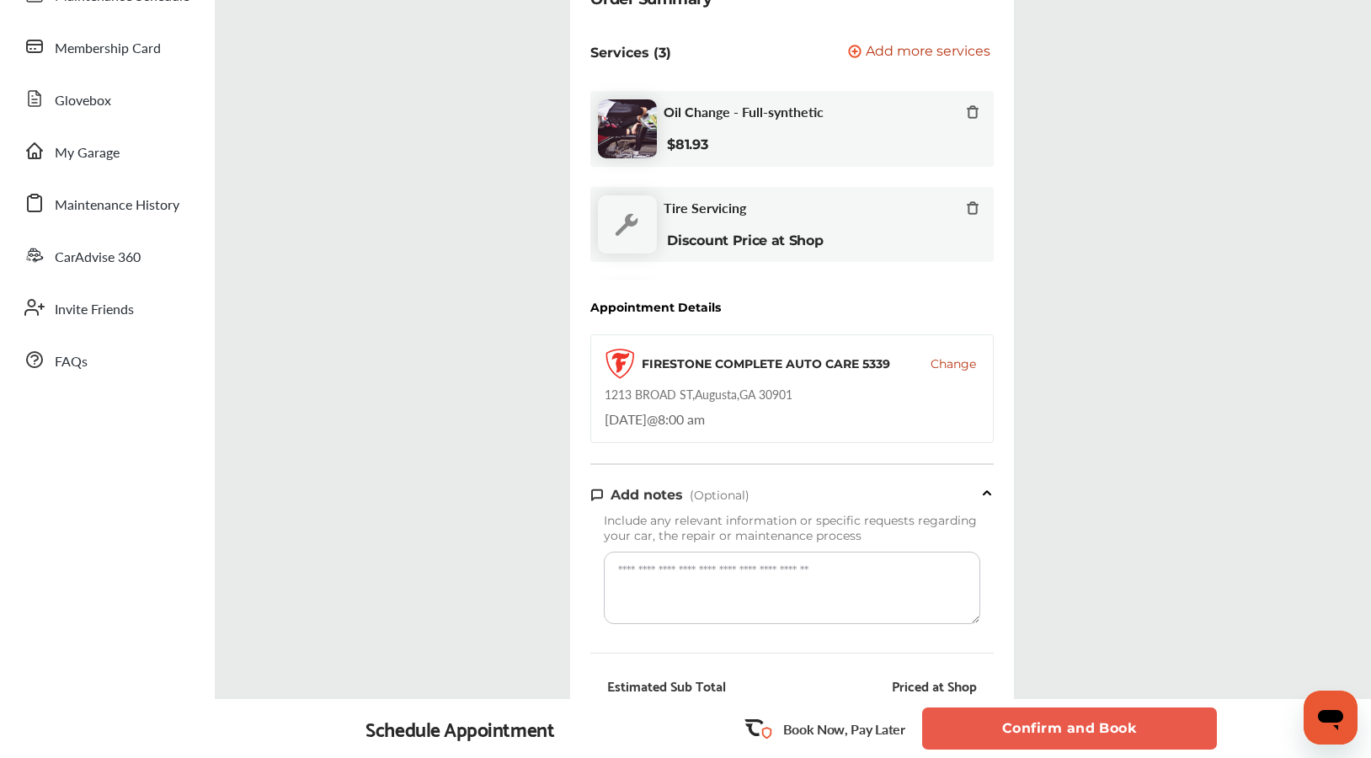
click at [1074, 729] on button "Confirm and Book" at bounding box center [1069, 729] width 295 height 42
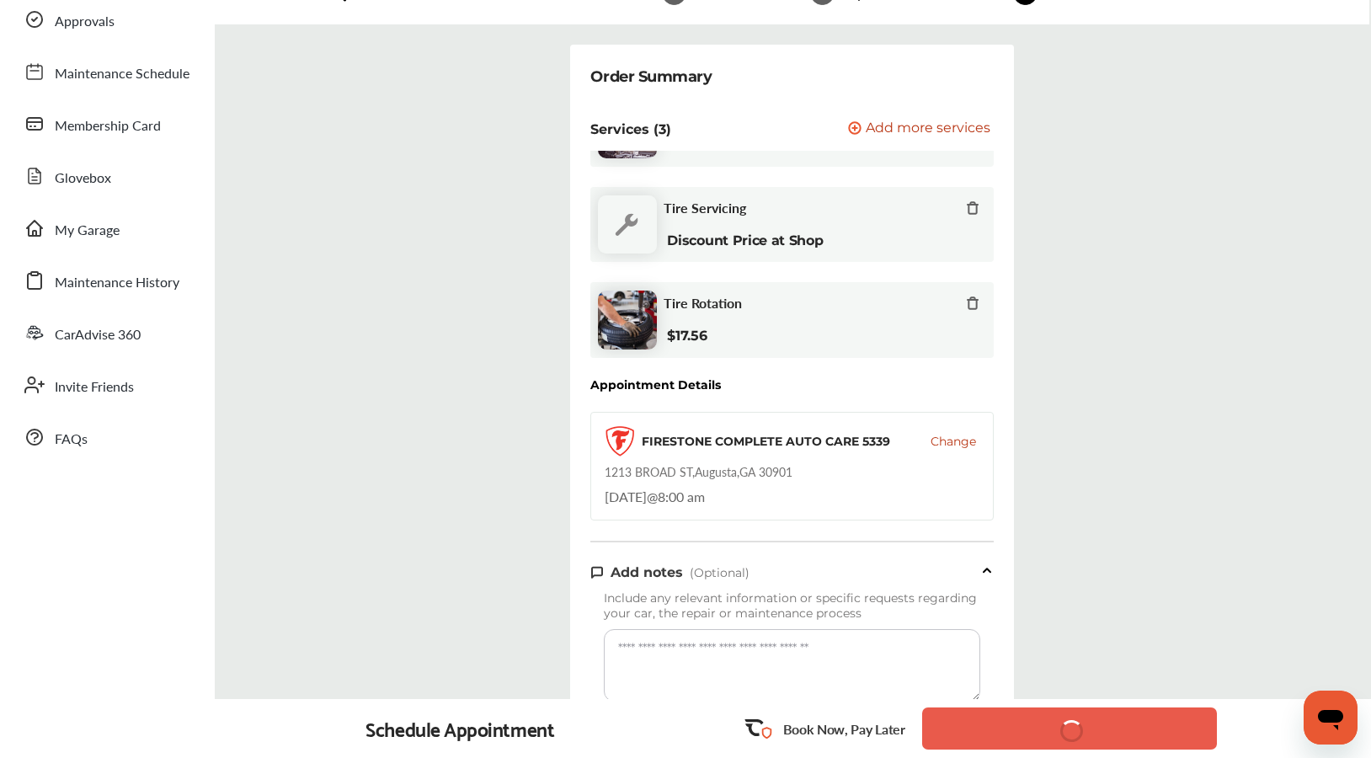
scroll to position [0, 0]
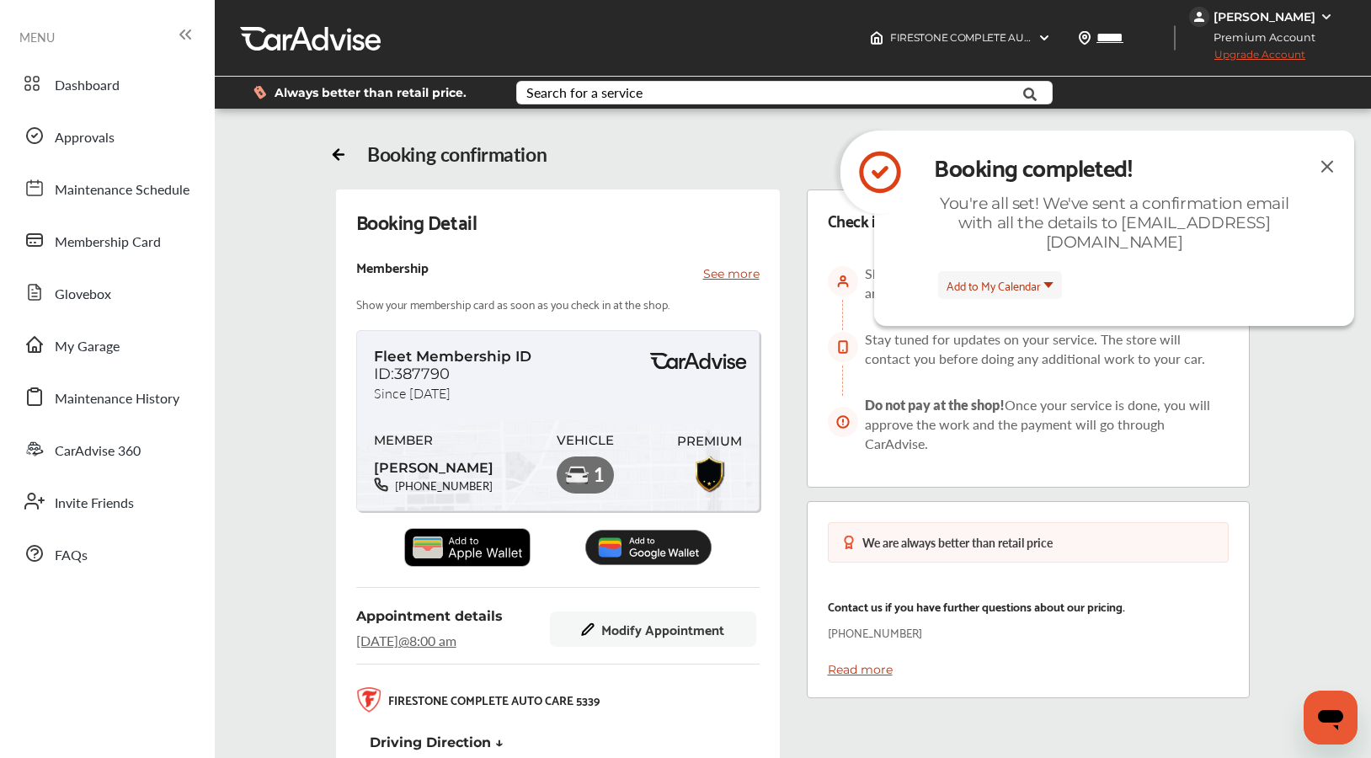
click at [1323, 157] on img at bounding box center [1327, 166] width 20 height 21
